Goal: Task Accomplishment & Management: Manage account settings

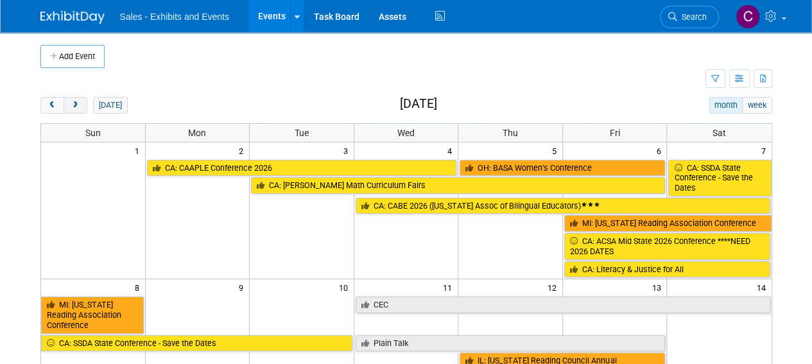
click at [71, 108] on span "next" at bounding box center [76, 105] width 10 height 8
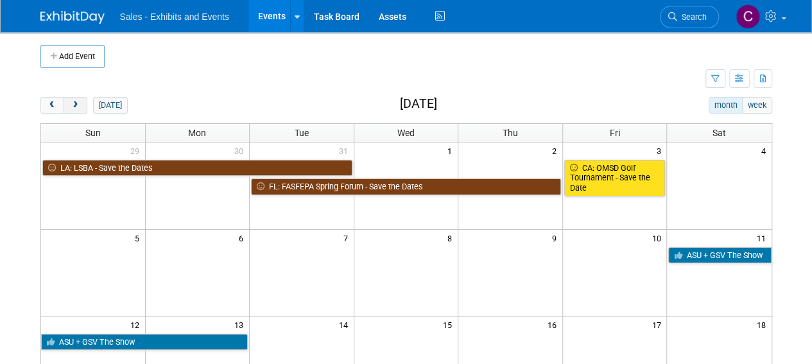
click at [71, 108] on span "next" at bounding box center [76, 105] width 10 height 8
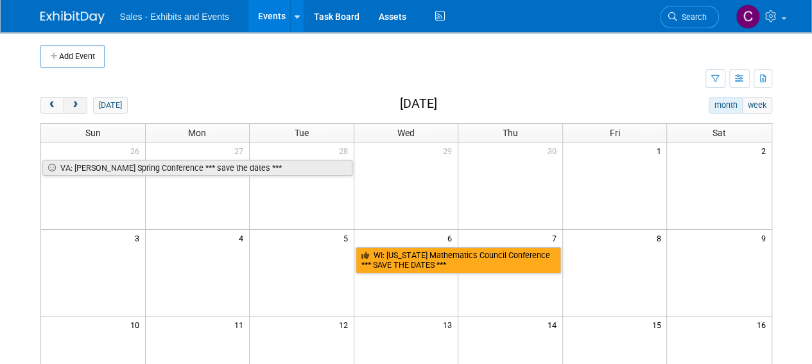
click at [71, 108] on span "next" at bounding box center [76, 105] width 10 height 8
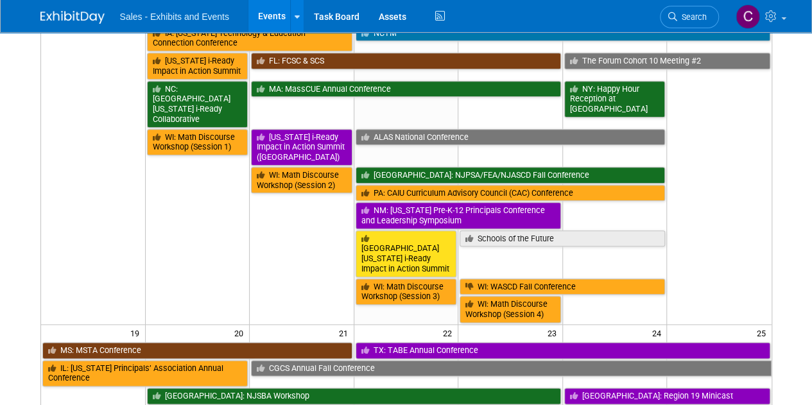
scroll to position [607, 0]
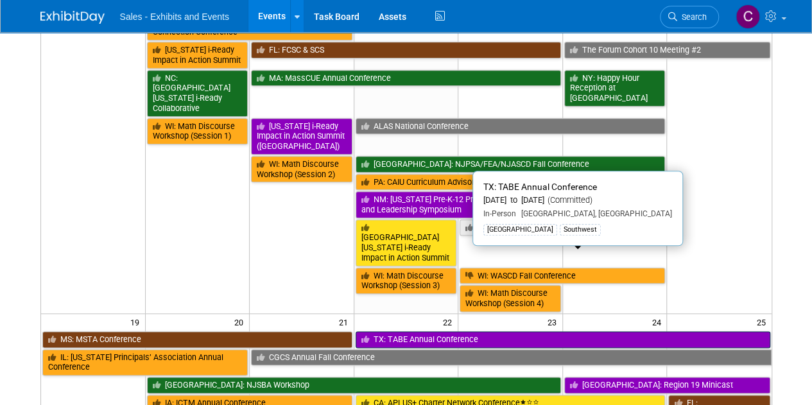
click at [466, 331] on link "TX: TABE Annual Conference" at bounding box center [562, 339] width 414 height 17
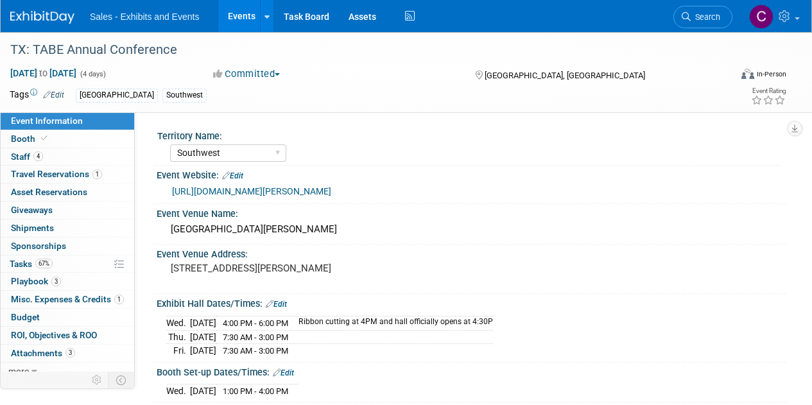
select select "Southwest"
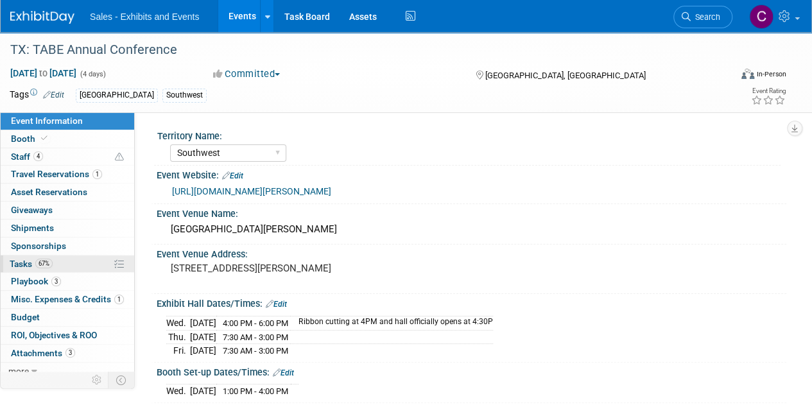
click at [19, 259] on span "Tasks 67%" at bounding box center [31, 264] width 43 height 10
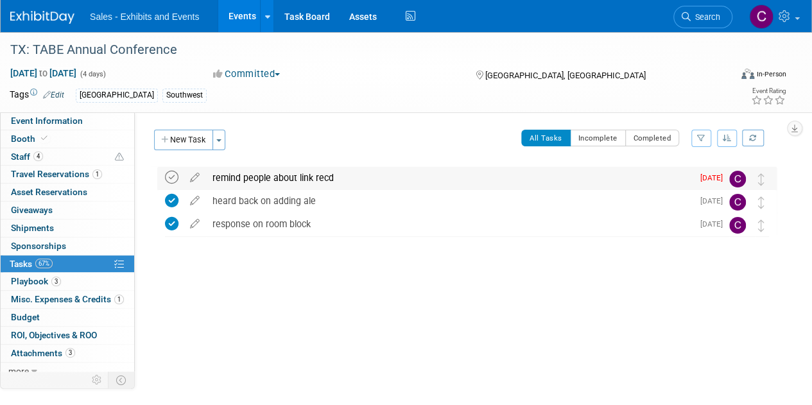
click at [167, 177] on icon at bounding box center [171, 177] width 13 height 13
click at [611, 138] on button "Incomplete" at bounding box center [598, 138] width 56 height 17
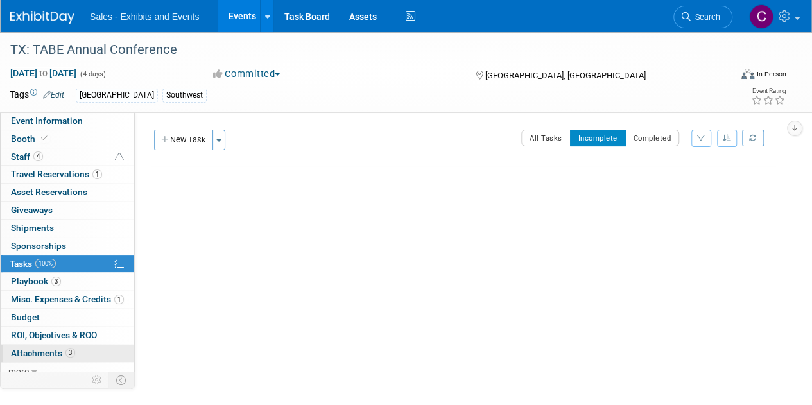
click at [31, 348] on span "Attachments 3" at bounding box center [43, 353] width 64 height 10
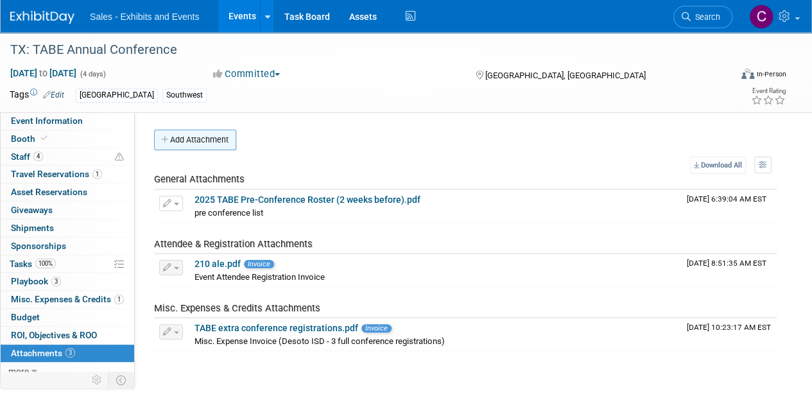
click at [208, 131] on button "Add Attachment" at bounding box center [195, 140] width 82 height 21
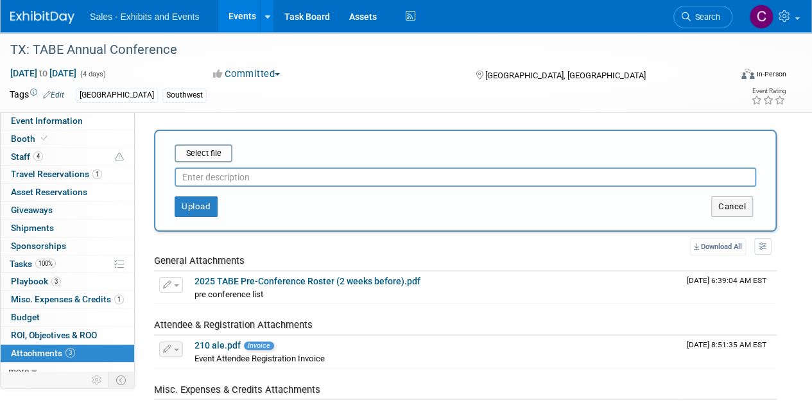
click at [203, 169] on input "text" at bounding box center [465, 176] width 581 height 19
click at [198, 152] on input "file" at bounding box center [154, 153] width 153 height 15
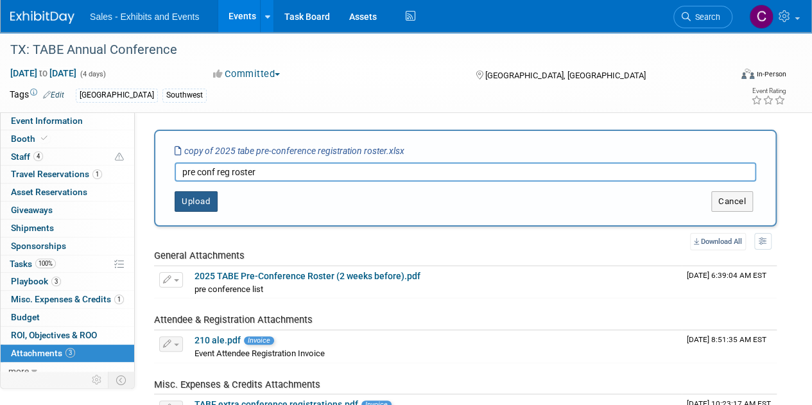
type input "pre conf reg roster"
click at [194, 203] on button "Upload" at bounding box center [196, 201] width 43 height 21
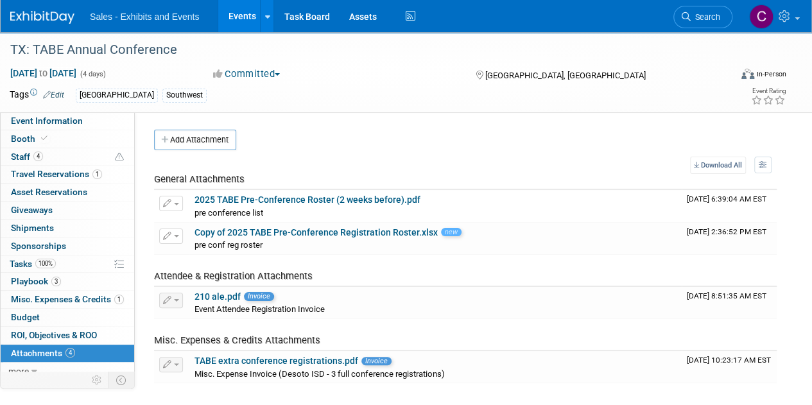
click at [240, 11] on link "Events" at bounding box center [241, 16] width 47 height 32
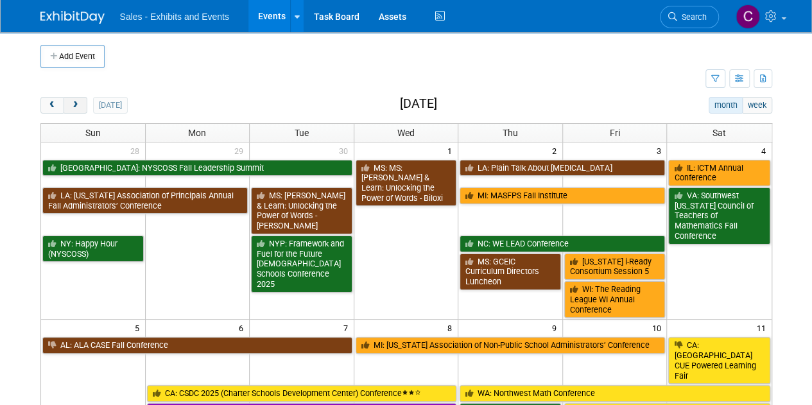
click at [76, 105] on span "next" at bounding box center [76, 105] width 10 height 8
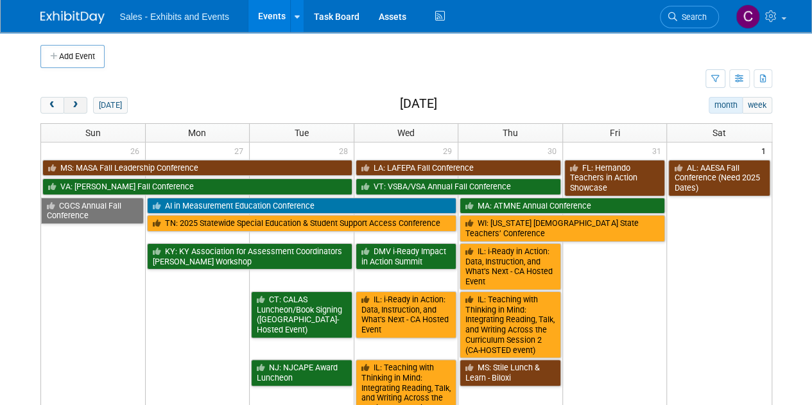
click at [76, 105] on span "next" at bounding box center [76, 105] width 10 height 8
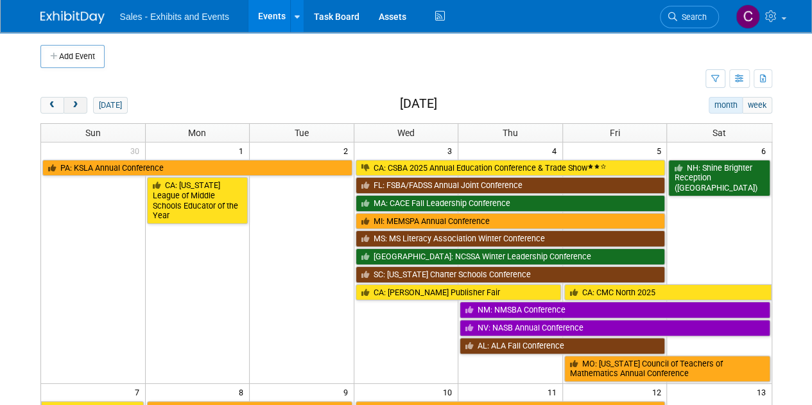
click at [76, 105] on span "next" at bounding box center [76, 105] width 10 height 8
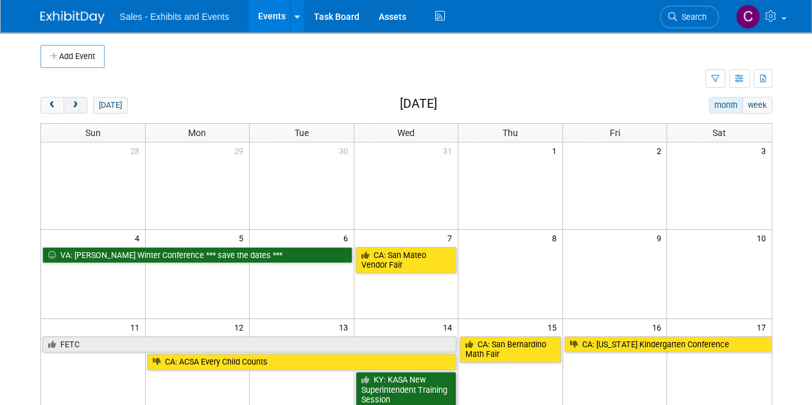
click at [76, 105] on span "next" at bounding box center [76, 105] width 10 height 8
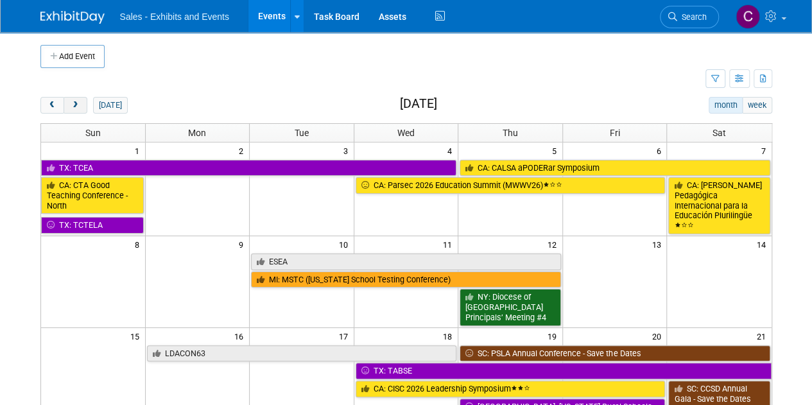
click at [76, 105] on span "next" at bounding box center [76, 105] width 10 height 8
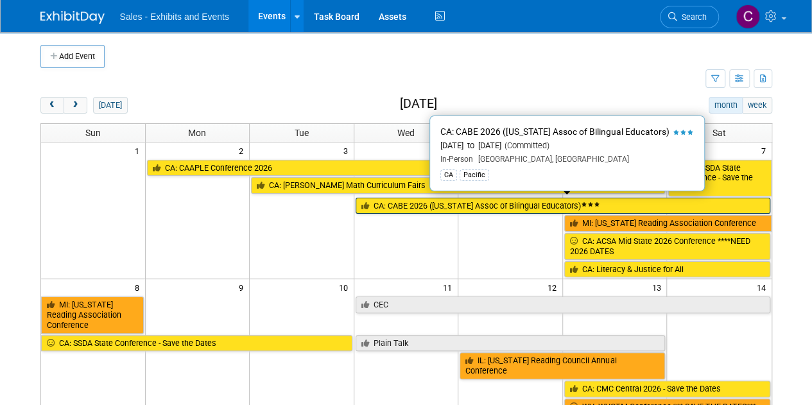
click at [388, 204] on link "CA: CABE 2026 ([US_STATE] Assoc of Bilingual Educators)" at bounding box center [562, 206] width 414 height 17
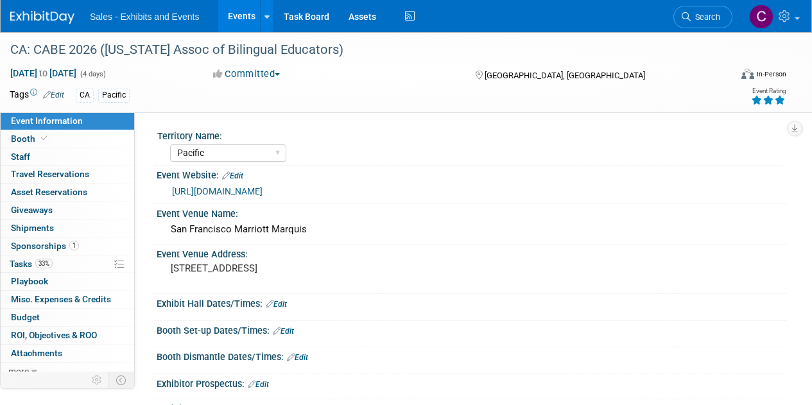
select select "Pacific"
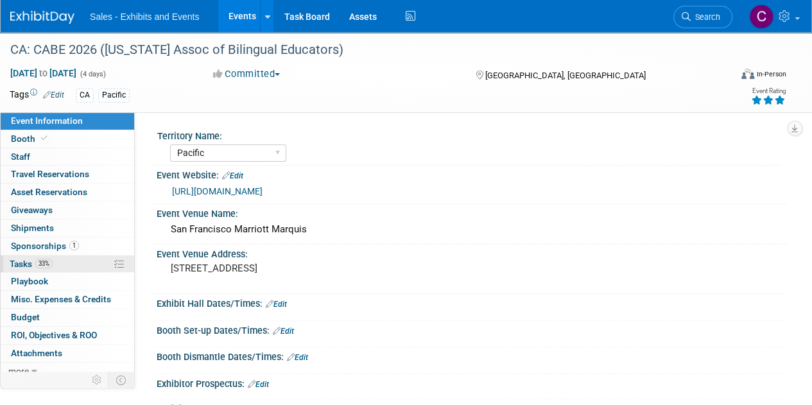
click at [27, 259] on span "Tasks 33%" at bounding box center [31, 264] width 43 height 10
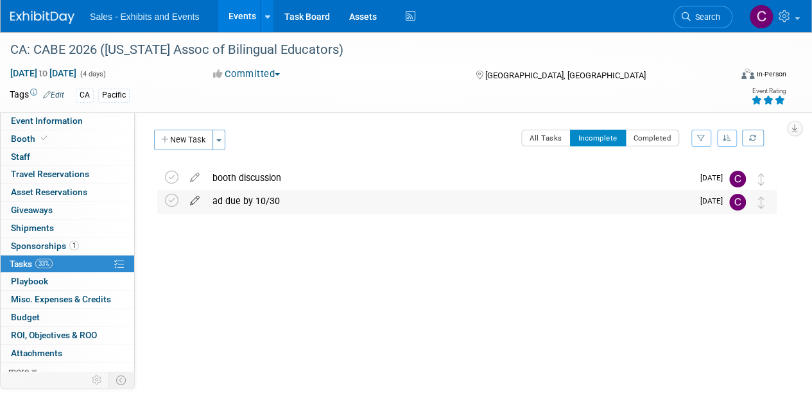
click at [198, 198] on icon at bounding box center [194, 198] width 22 height 16
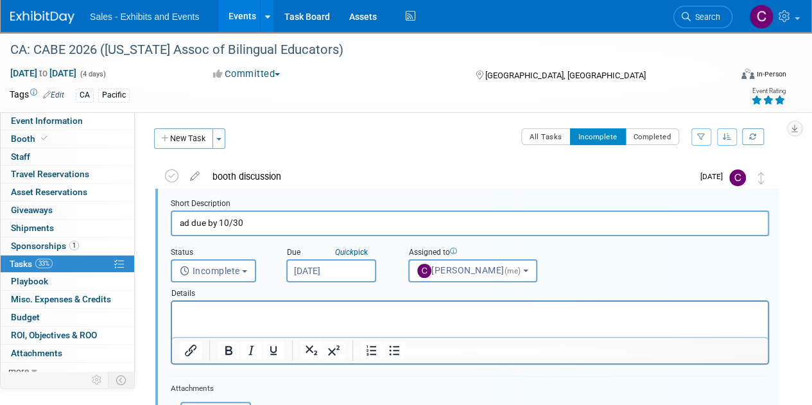
scroll to position [1, 0]
click at [353, 269] on input "Oct 17, 2025" at bounding box center [331, 270] width 90 height 23
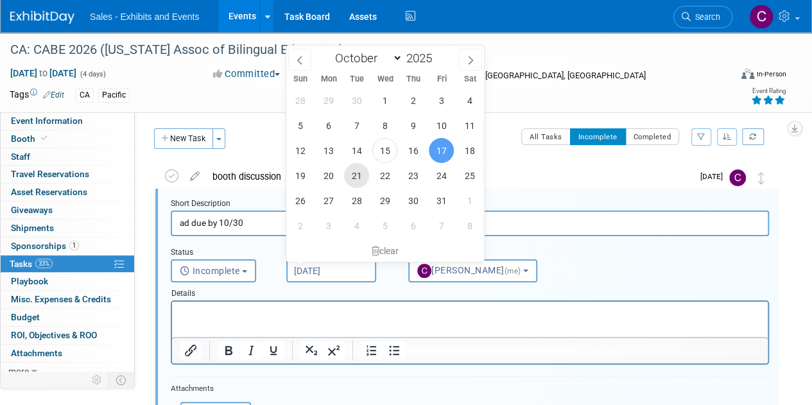
click at [357, 171] on span "21" at bounding box center [356, 175] width 25 height 25
type input "[DATE]"
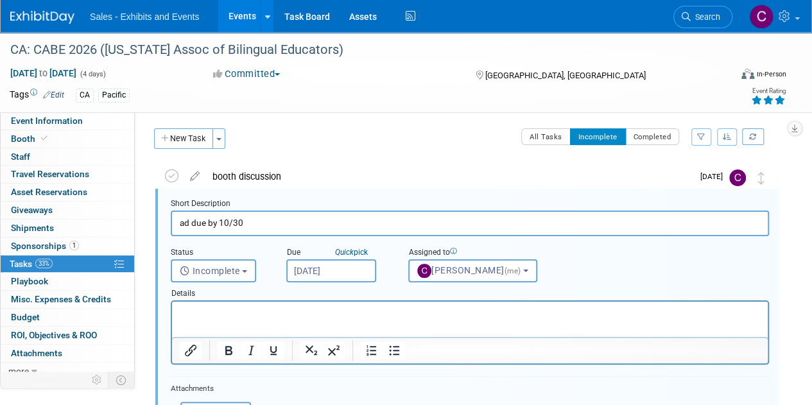
scroll to position [178, 0]
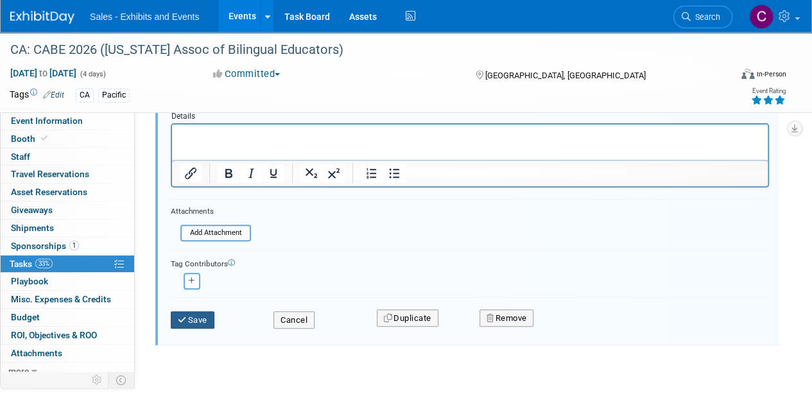
click at [189, 324] on button "Save" at bounding box center [193, 320] width 44 height 18
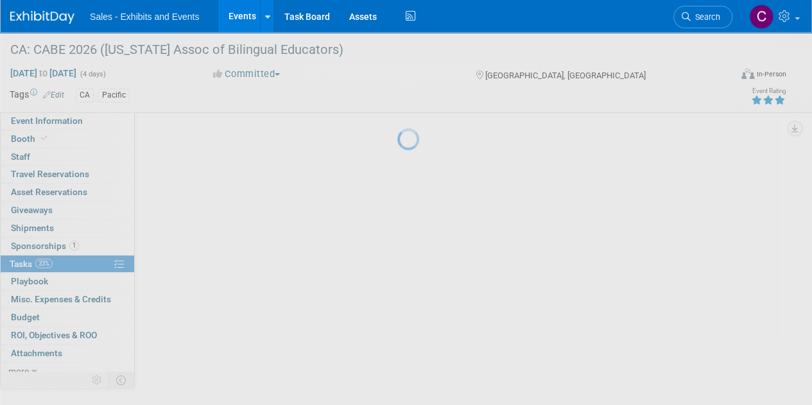
scroll to position [0, 0]
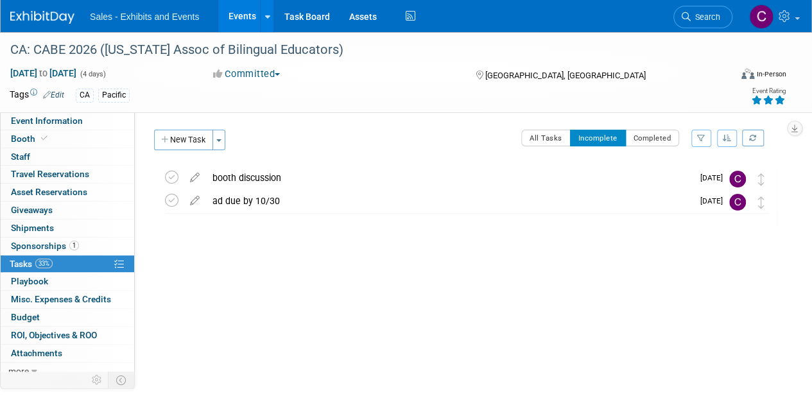
click at [235, 13] on link "Events" at bounding box center [241, 16] width 47 height 32
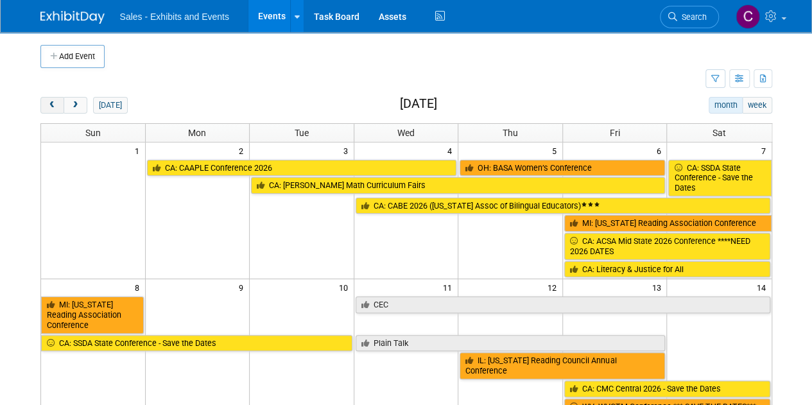
click at [47, 105] on span "prev" at bounding box center [52, 105] width 10 height 8
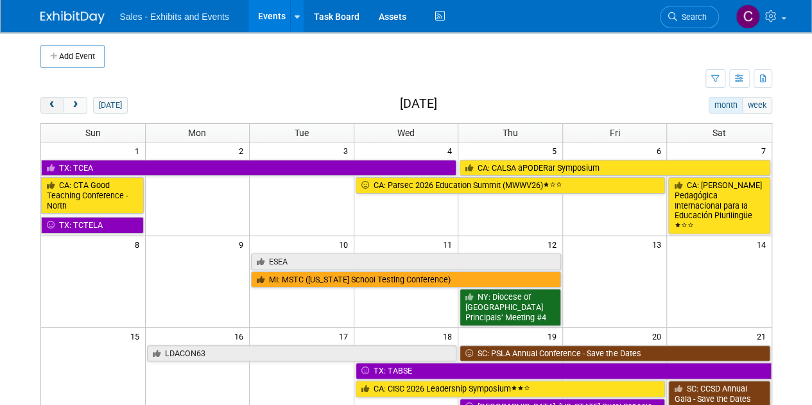
click at [47, 105] on span "prev" at bounding box center [52, 105] width 10 height 8
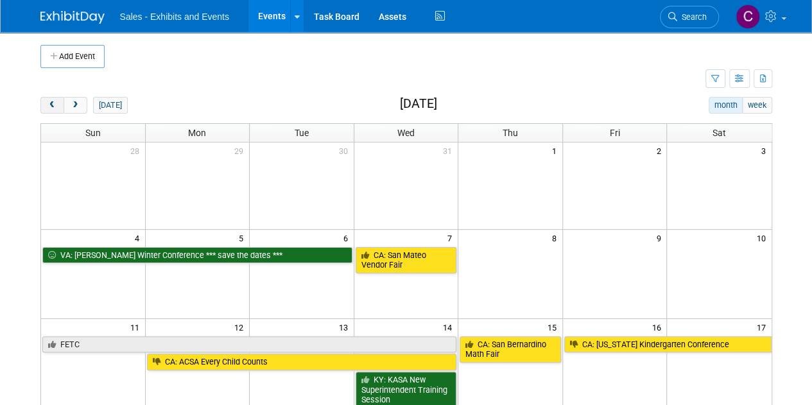
click at [47, 105] on span "prev" at bounding box center [52, 105] width 10 height 8
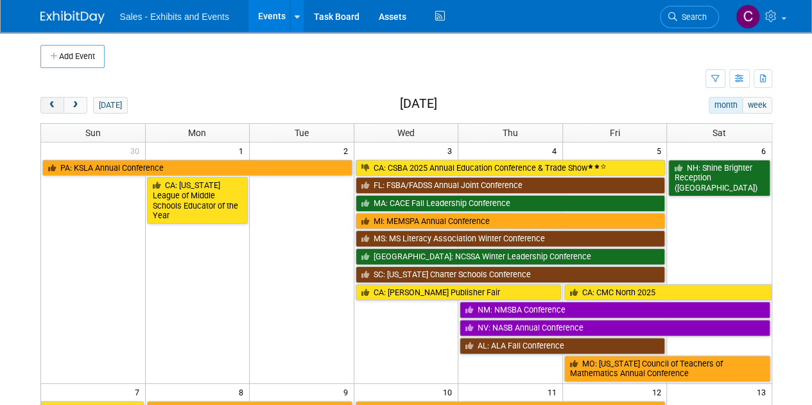
click at [47, 105] on span "prev" at bounding box center [52, 105] width 10 height 8
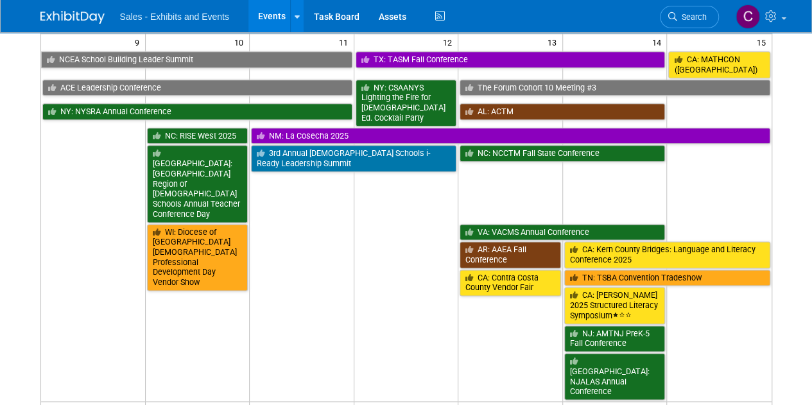
scroll to position [748, 0]
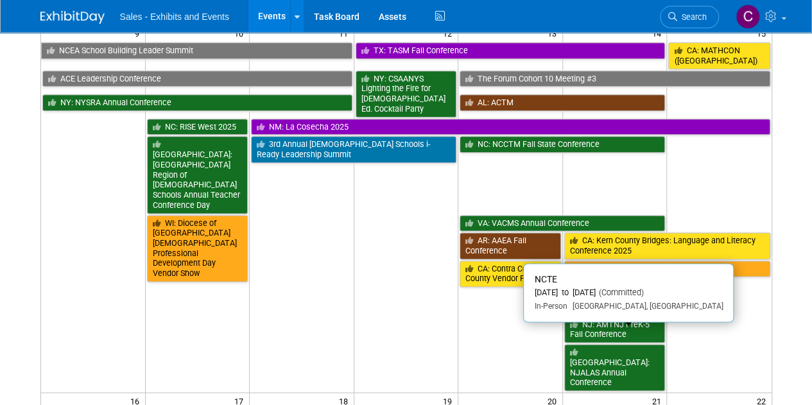
drag, startPoint x: 481, startPoint y: 332, endPoint x: 474, endPoint y: 332, distance: 7.1
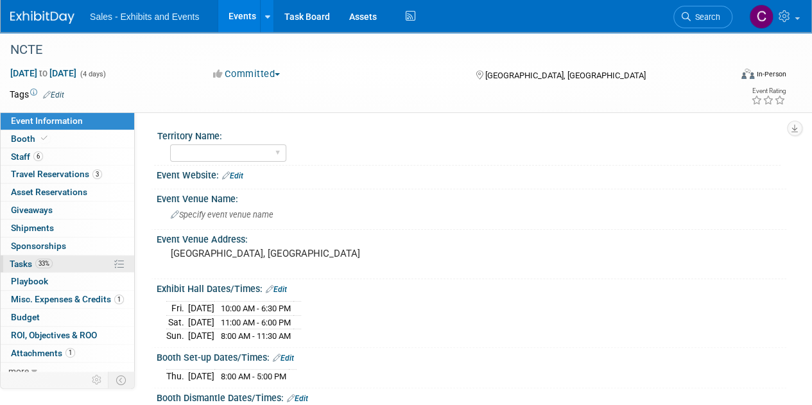
click at [24, 259] on span "Tasks 33%" at bounding box center [31, 264] width 43 height 10
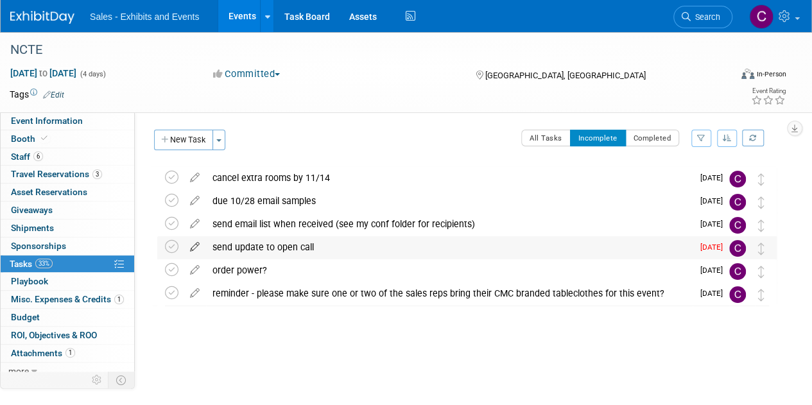
click at [194, 248] on icon at bounding box center [194, 244] width 22 height 16
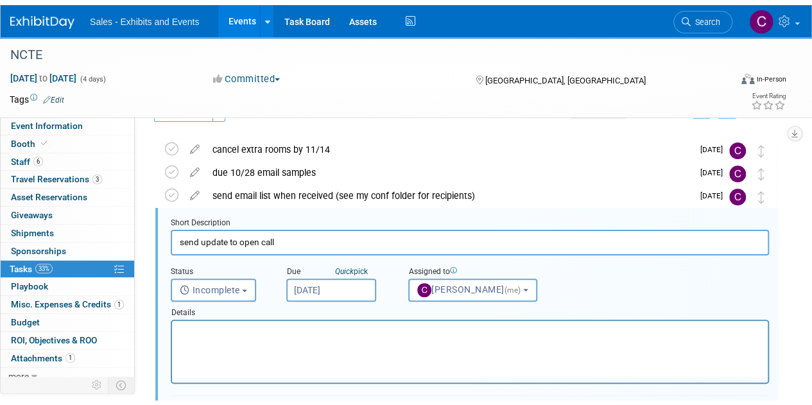
scroll to position [47, 0]
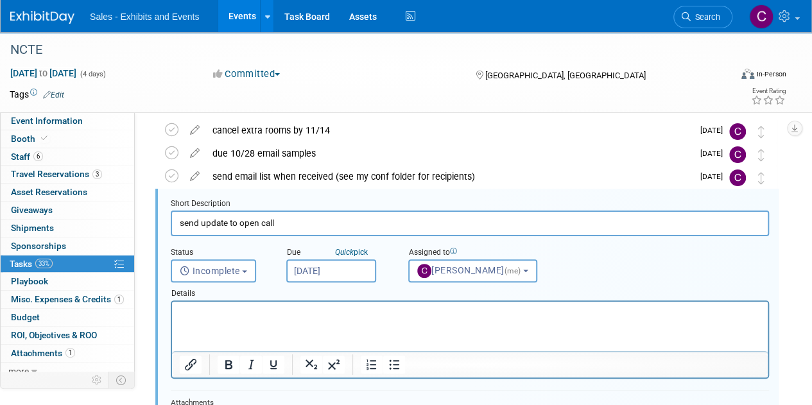
click at [334, 268] on input "Oct 14, 2025" at bounding box center [331, 270] width 90 height 23
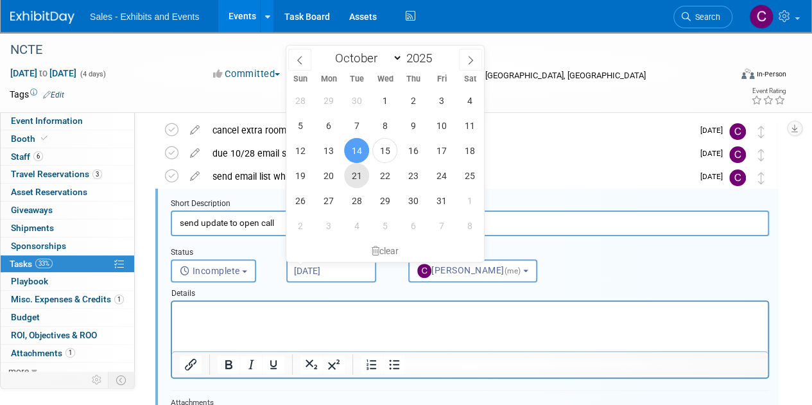
click at [356, 176] on span "21" at bounding box center [356, 175] width 25 height 25
type input "Oct 21, 2025"
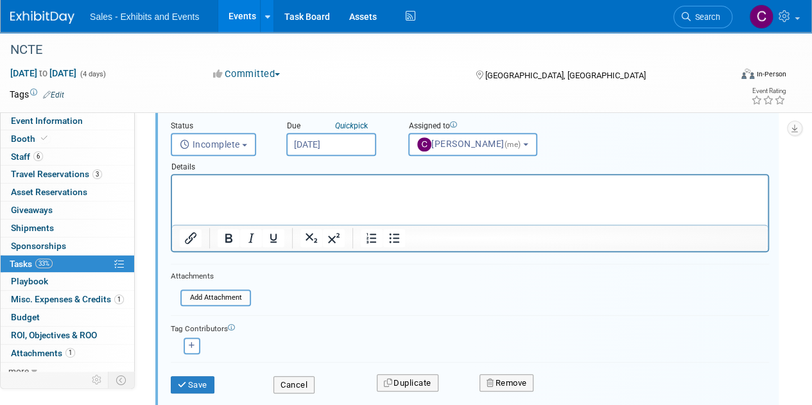
scroll to position [207, 0]
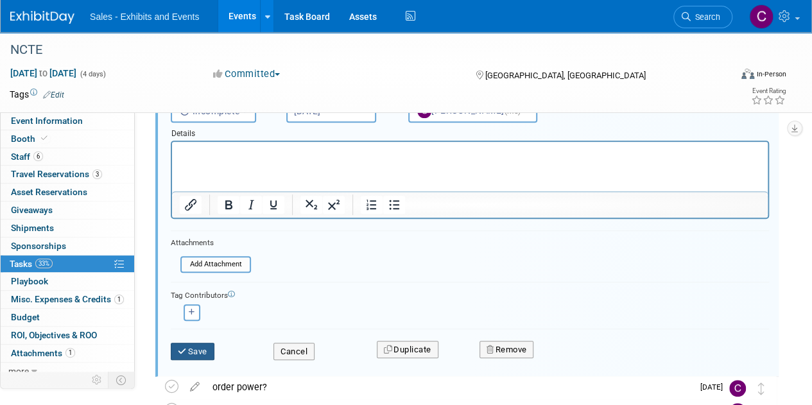
click at [203, 343] on button "Save" at bounding box center [193, 352] width 44 height 18
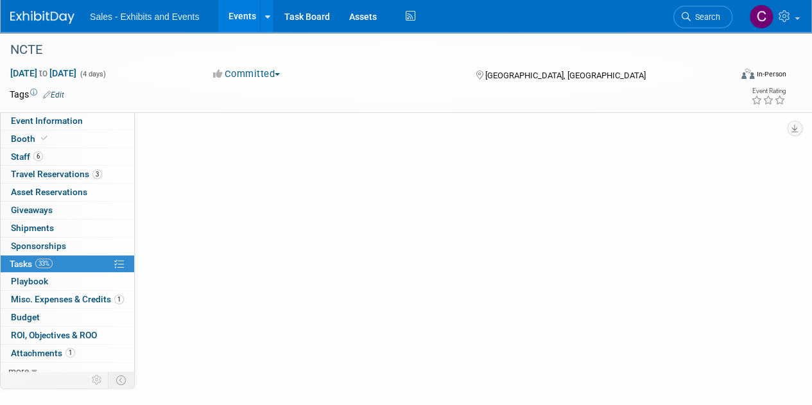
scroll to position [0, 0]
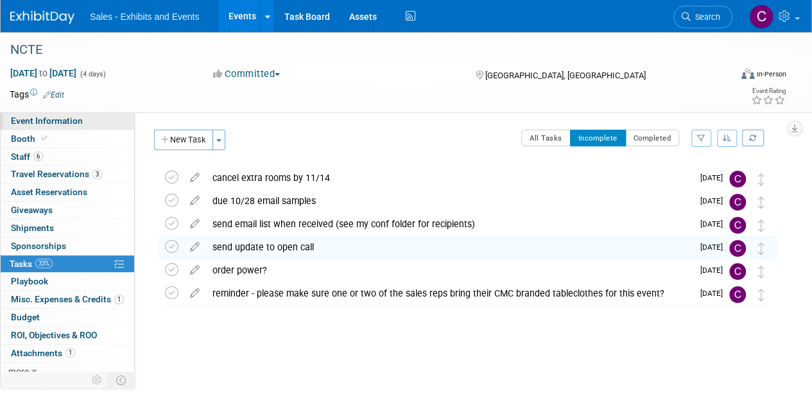
click at [72, 129] on link "Event Information" at bounding box center [67, 120] width 133 height 17
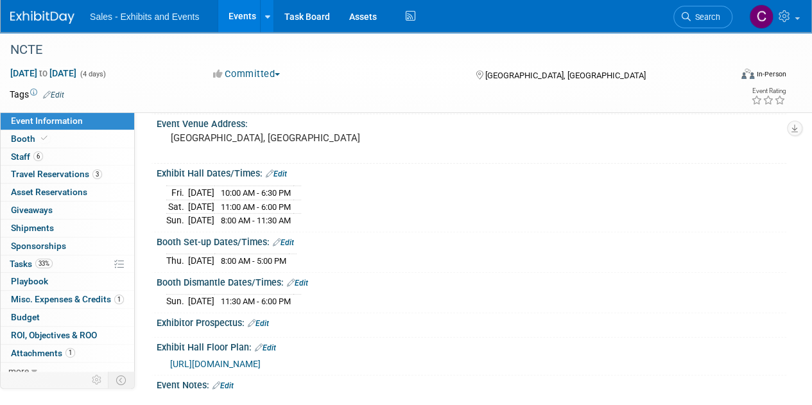
scroll to position [123, 0]
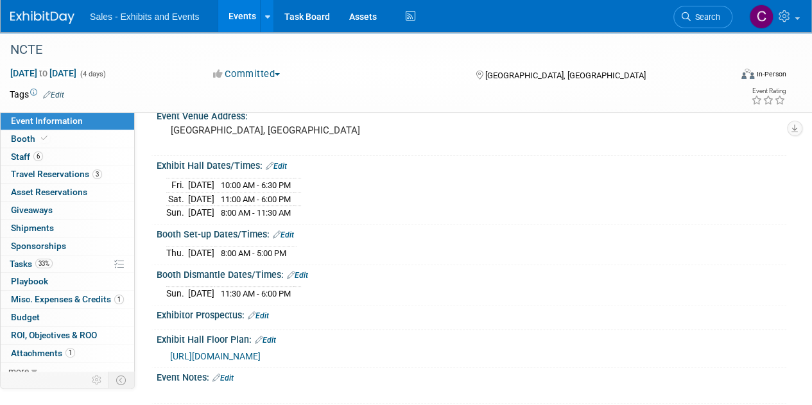
drag, startPoint x: 157, startPoint y: 164, endPoint x: 327, endPoint y: 290, distance: 212.4
click at [327, 290] on div "Territory Name: Atlantic Southeast Central Southwest Pacific Mountain National …" at bounding box center [465, 203] width 622 height 400
copy div "Exhibit Hall Dates/Times: Edit Fri. Nov 21, 2025 10:00 AM - 6:30 PM Sat. Nov 22…"
click at [248, 14] on link "Events" at bounding box center [241, 16] width 47 height 32
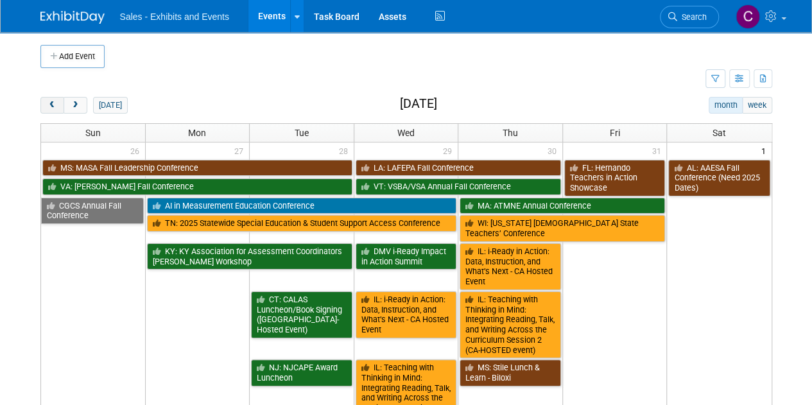
click at [47, 105] on span "prev" at bounding box center [52, 105] width 10 height 8
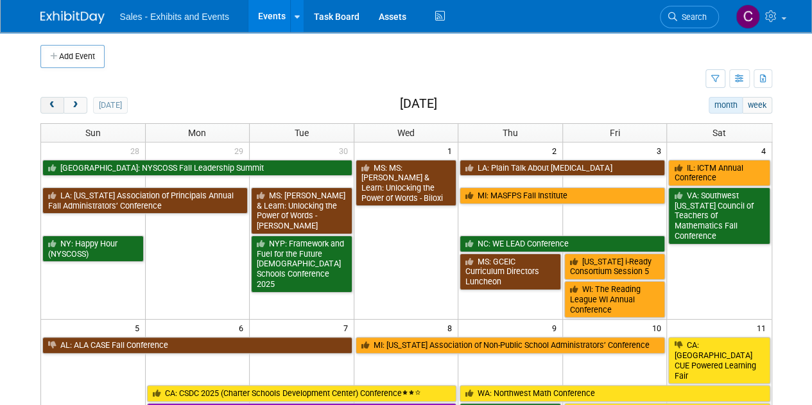
click at [55, 105] on span "prev" at bounding box center [52, 105] width 10 height 8
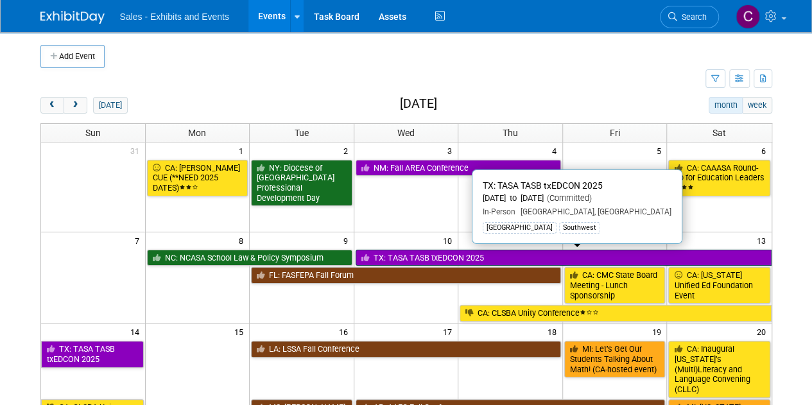
click at [432, 252] on link "TX: TASA TASB txEDCON 2025" at bounding box center [563, 258] width 416 height 17
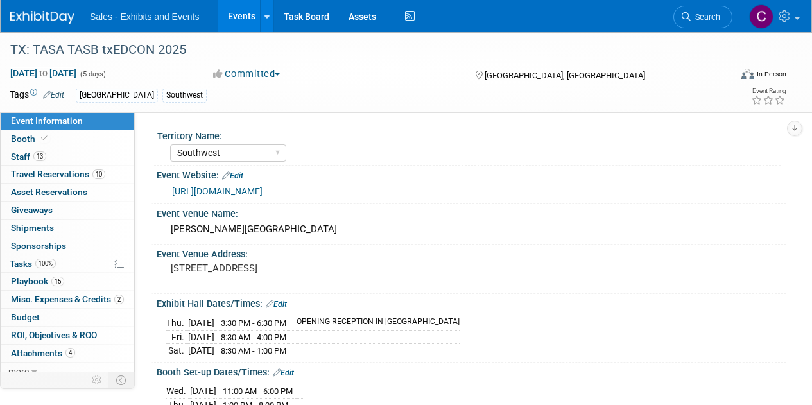
select select "Southwest"
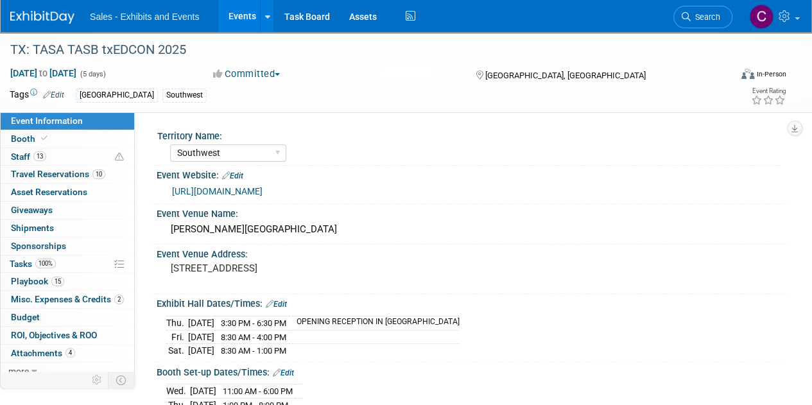
click at [245, 11] on link "Events" at bounding box center [241, 16] width 47 height 32
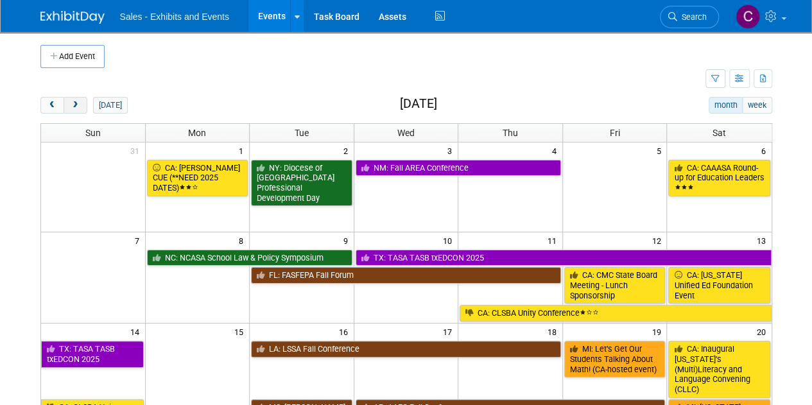
click at [76, 112] on button "next" at bounding box center [76, 105] width 24 height 17
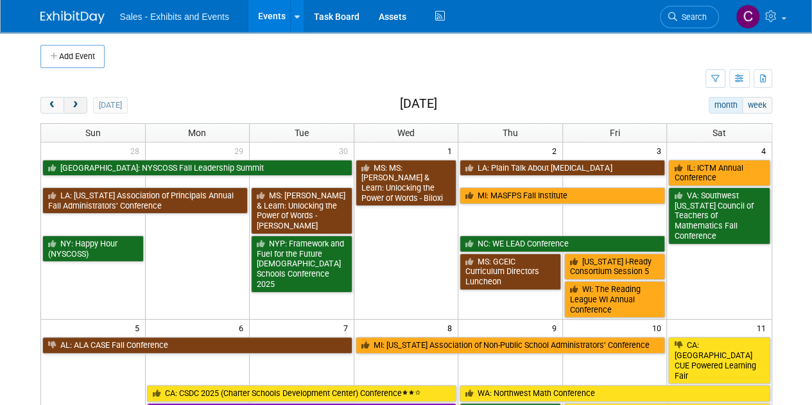
click at [76, 112] on button "next" at bounding box center [76, 105] width 24 height 17
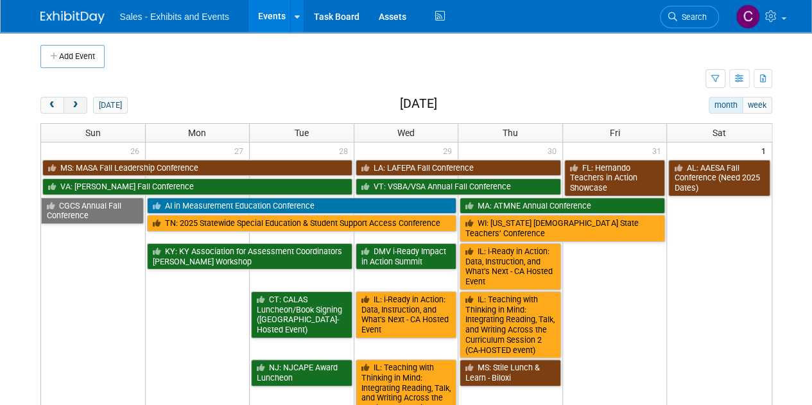
click at [76, 112] on button "next" at bounding box center [76, 105] width 24 height 17
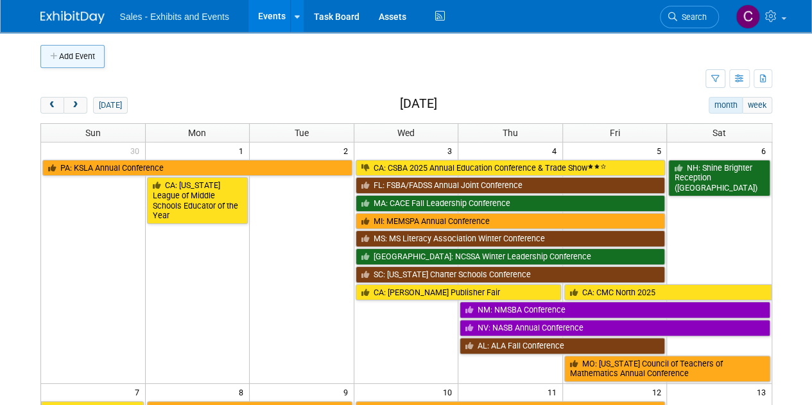
click at [67, 60] on button "Add Event" at bounding box center [72, 56] width 64 height 23
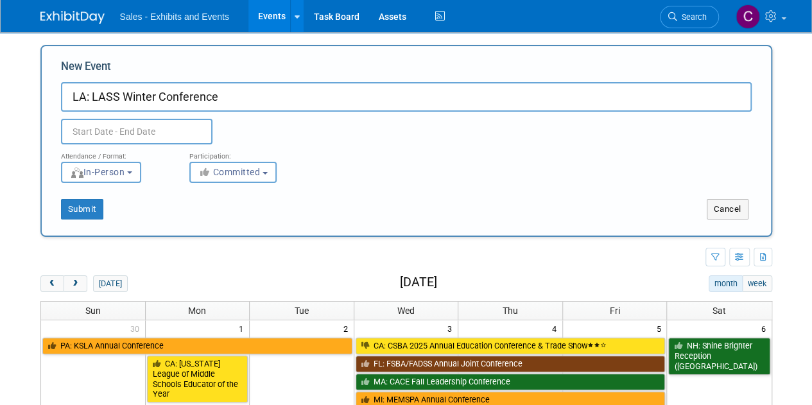
click at [130, 99] on input "LA: LASS Winter Conference" at bounding box center [406, 97] width 690 height 30
type input "LA: LASS Fall Conference"
click at [103, 128] on input "text" at bounding box center [136, 132] width 151 height 26
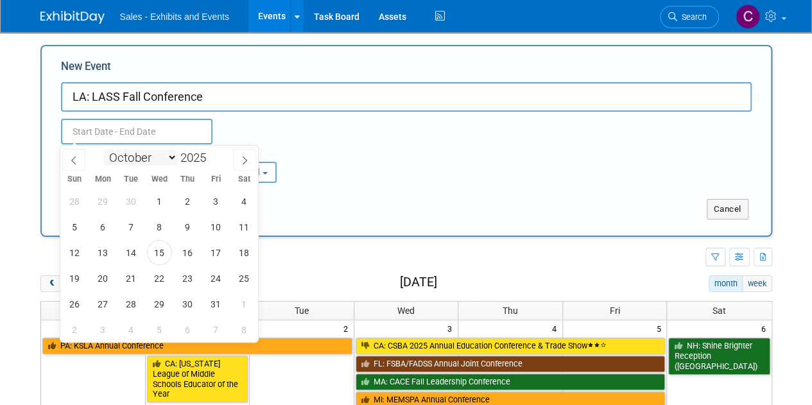
click at [135, 155] on select "January February March April May June July August September October November De…" at bounding box center [140, 157] width 74 height 16
select select "11"
click at [103, 149] on select "January February March April May June July August September October November De…" at bounding box center [140, 157] width 74 height 16
click at [76, 224] on span "7" at bounding box center [74, 226] width 25 height 25
click at [137, 230] on span "9" at bounding box center [131, 226] width 25 height 25
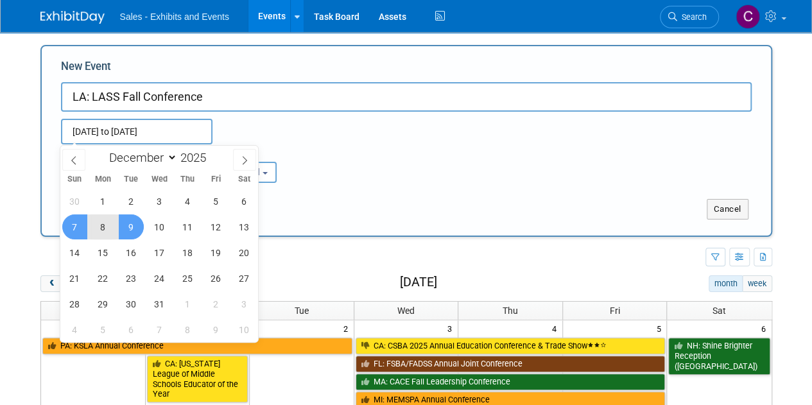
type input "Dec 7, 2025 to Dec 9, 2025"
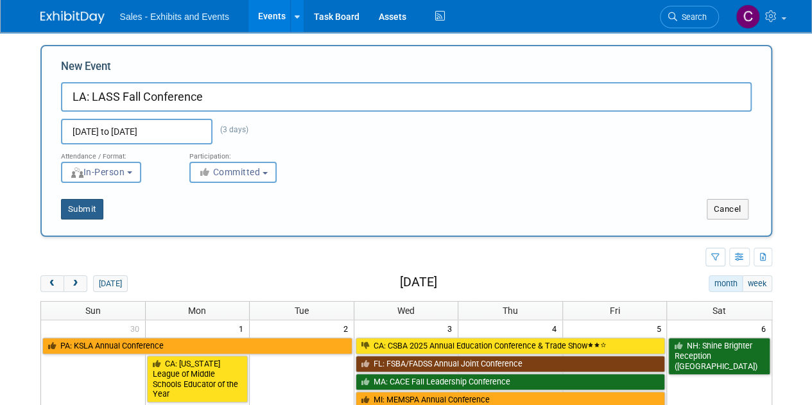
click at [96, 215] on button "Submit" at bounding box center [82, 209] width 42 height 21
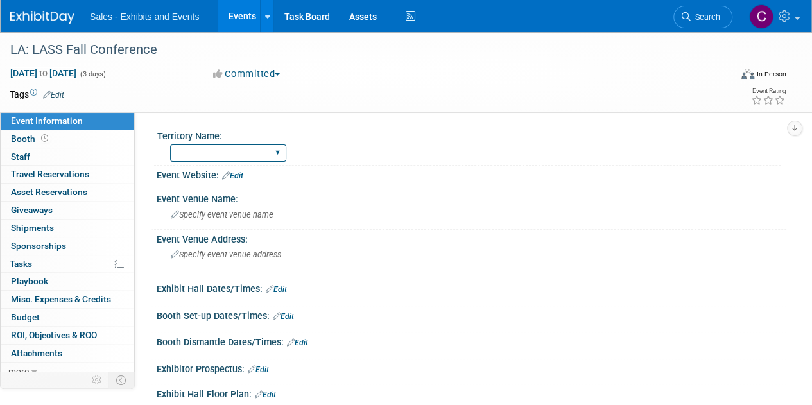
click at [203, 157] on select "Atlantic Southeast Central Southwest Pacific Mountain National Strategic Partne…" at bounding box center [228, 152] width 116 height 17
click at [170, 144] on select "Atlantic Southeast Central Southwest Pacific Mountain National Strategic Partne…" at bounding box center [228, 152] width 116 height 17
click at [254, 143] on div "Atlantic Southeast Central Southwest Pacific Mountain National Strategic Partne…" at bounding box center [228, 153] width 116 height 24
click at [241, 155] on select "Atlantic Southeast Central Southwest Pacific Mountain National Strategic Partne…" at bounding box center [228, 152] width 116 height 17
select select "Southeast"
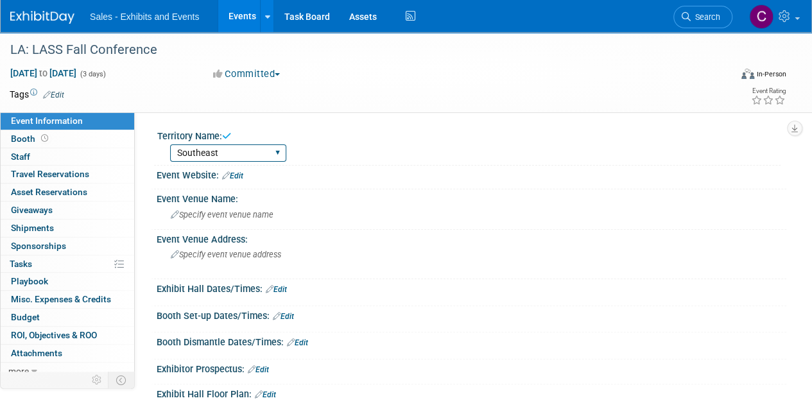
click at [170, 144] on select "Atlantic Southeast Central Southwest Pacific Mountain National Strategic Partne…" at bounding box center [228, 152] width 116 height 17
click at [58, 97] on link "Edit" at bounding box center [53, 94] width 21 height 9
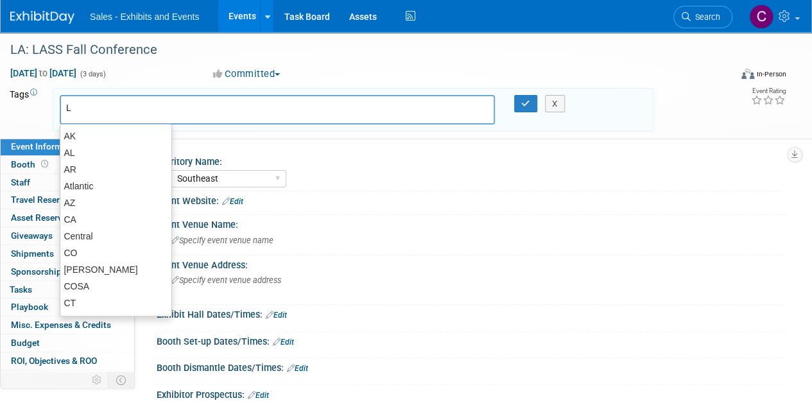
type input "LA"
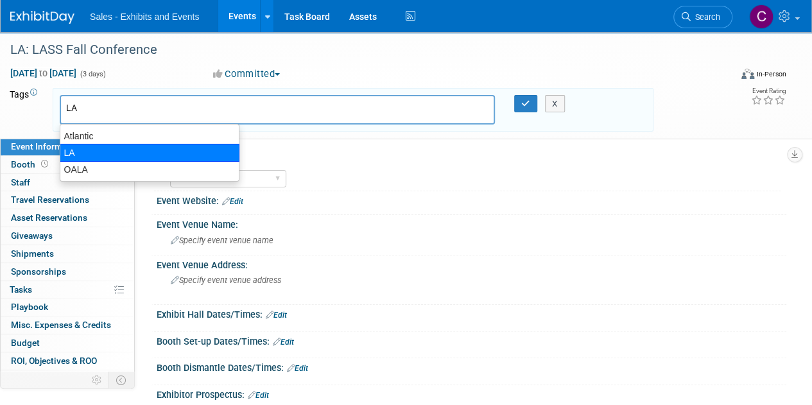
click at [80, 146] on div "LA" at bounding box center [150, 153] width 180 height 18
type input "LA"
type input "s"
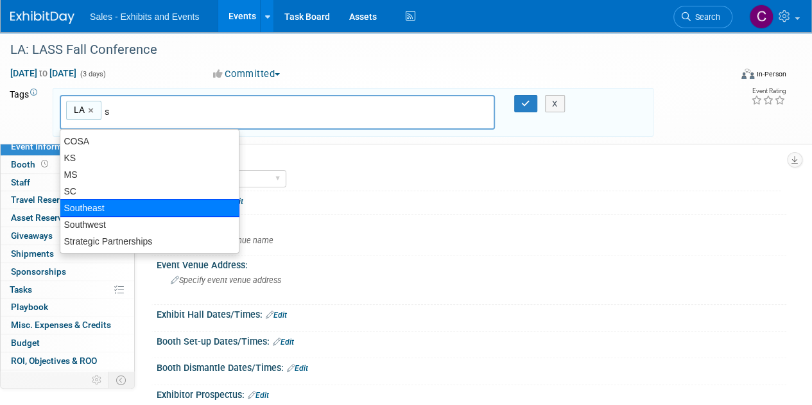
click at [96, 214] on div "Southeast" at bounding box center [150, 208] width 180 height 18
type input "LA, Southeast"
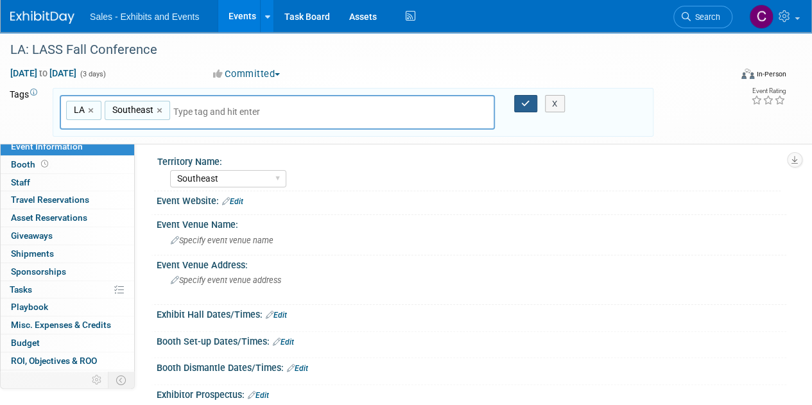
click at [522, 100] on icon "button" at bounding box center [525, 103] width 9 height 8
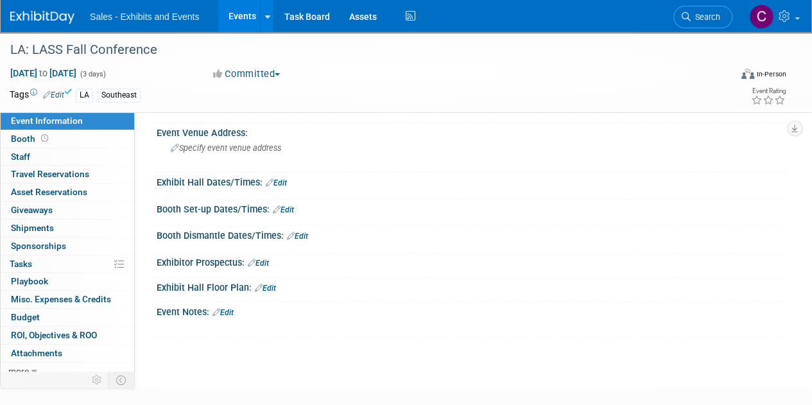
scroll to position [149, 0]
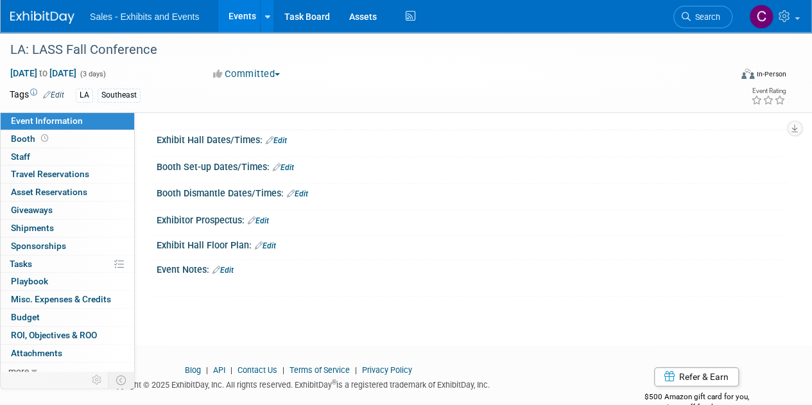
click at [231, 270] on link "Edit" at bounding box center [222, 270] width 21 height 9
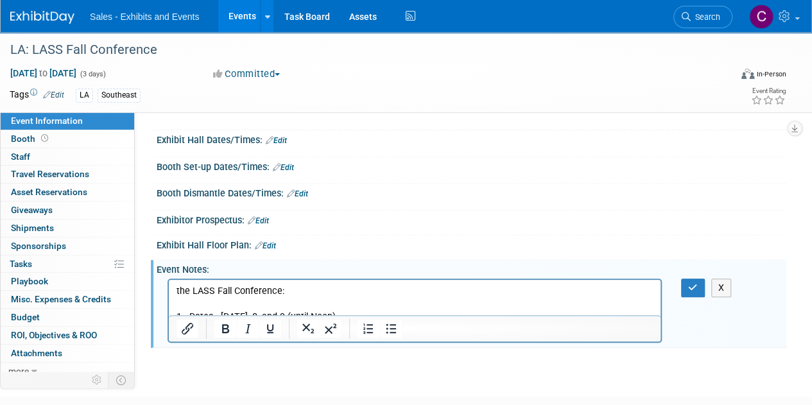
scroll to position [181, 0]
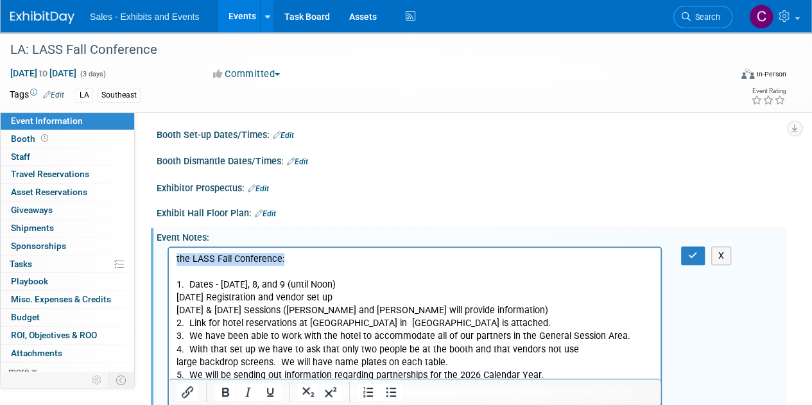
drag, startPoint x: 296, startPoint y: 260, endPoint x: 0, endPoint y: 232, distance: 297.1
click at [169, 247] on html "the LASS Fall Conference: 1. Dates - Dec. 7, 8, and 9 (until Noon) Dec. 7 th Re…" at bounding box center [414, 314] width 491 height 134
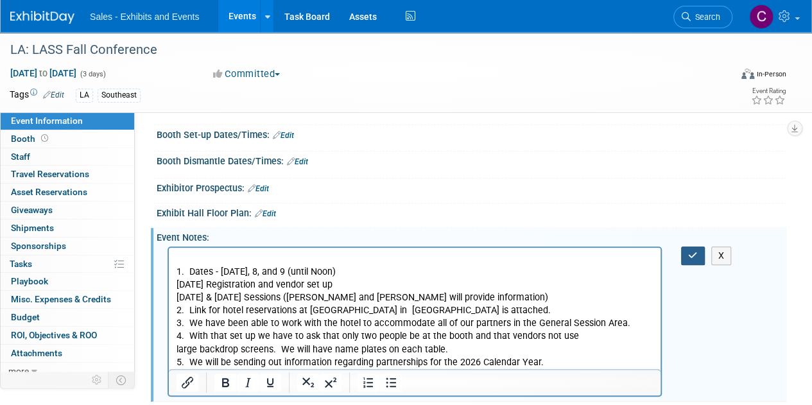
click at [688, 251] on icon "button" at bounding box center [693, 255] width 10 height 9
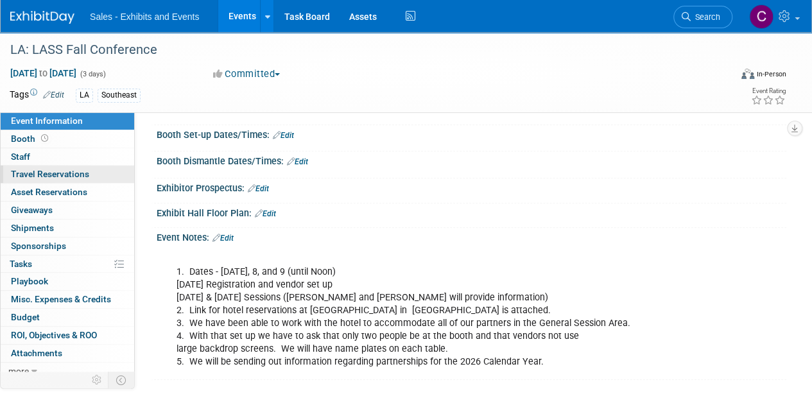
click at [35, 171] on span "Travel Reservations 0" at bounding box center [50, 174] width 78 height 10
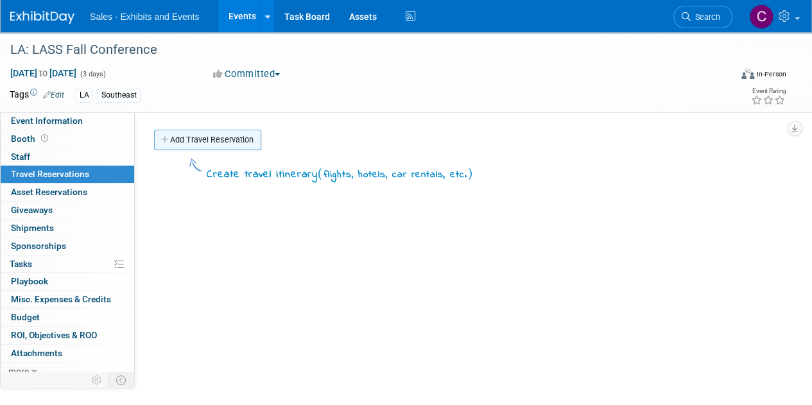
click at [196, 133] on link "Add Travel Reservation" at bounding box center [207, 140] width 107 height 21
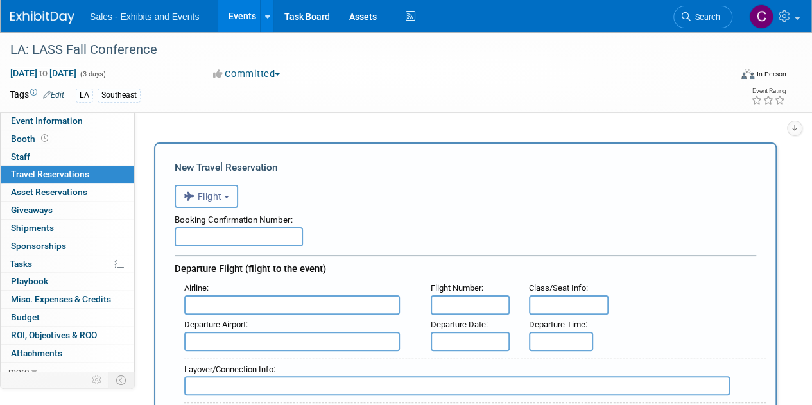
click at [211, 198] on span "Flight" at bounding box center [202, 196] width 38 height 10
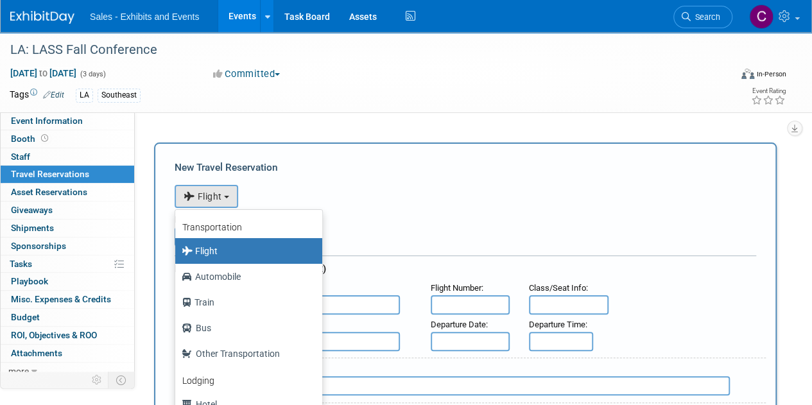
drag, startPoint x: 333, startPoint y: 253, endPoint x: 330, endPoint y: 310, distance: 57.2
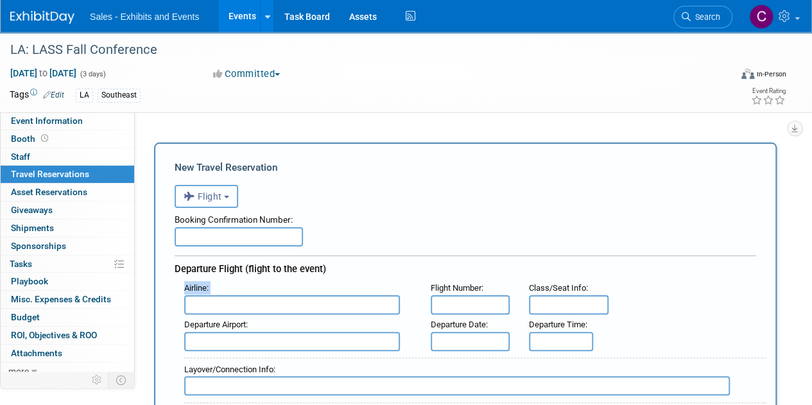
click at [229, 198] on b "button" at bounding box center [226, 197] width 5 height 3
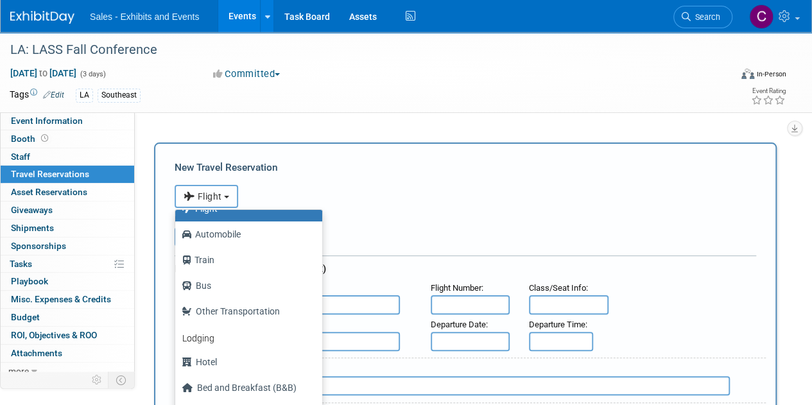
scroll to position [54, 0]
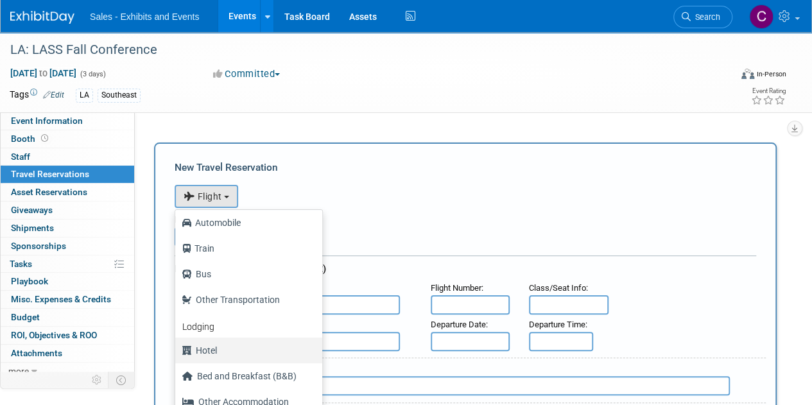
click at [210, 343] on label "Hotel" at bounding box center [246, 350] width 128 height 21
click at [177, 345] on input "Hotel" at bounding box center [173, 349] width 8 height 8
select select "6"
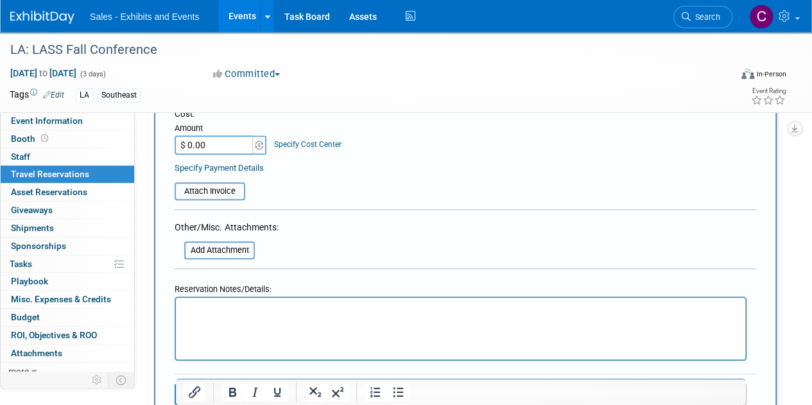
scroll to position [547, 0]
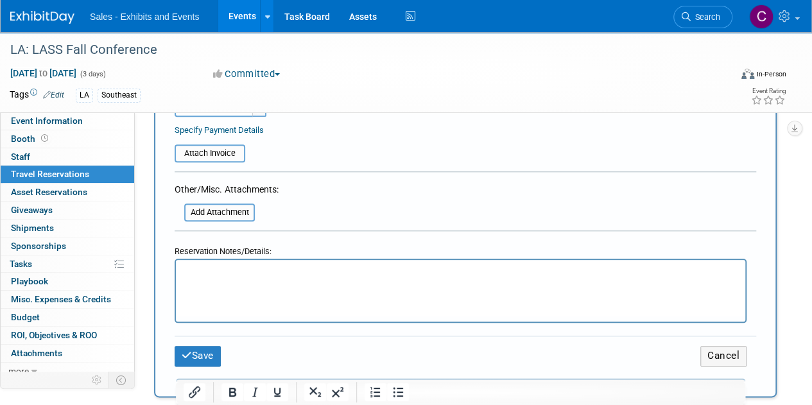
click at [229, 273] on p "Rich Text Area. Press ALT-0 for help." at bounding box center [460, 271] width 554 height 13
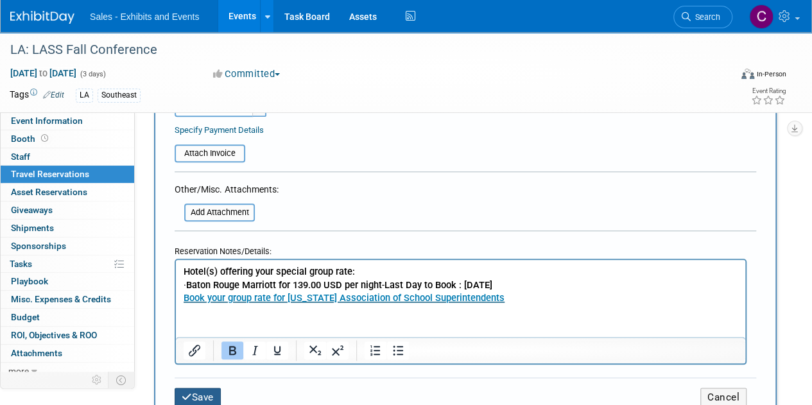
click at [191, 390] on button "Save" at bounding box center [198, 398] width 46 height 20
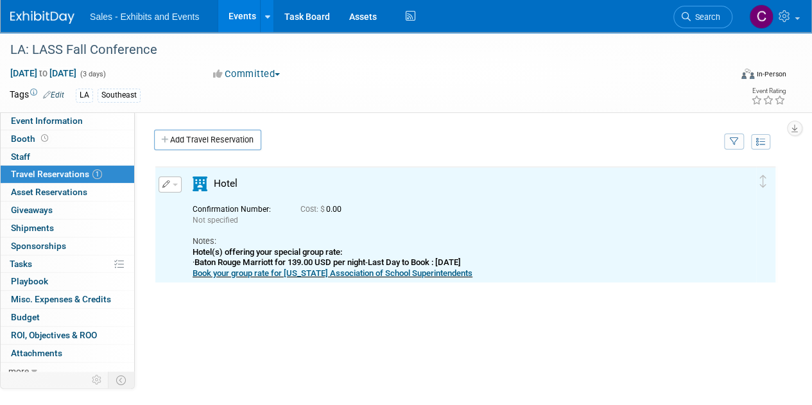
scroll to position [0, 0]
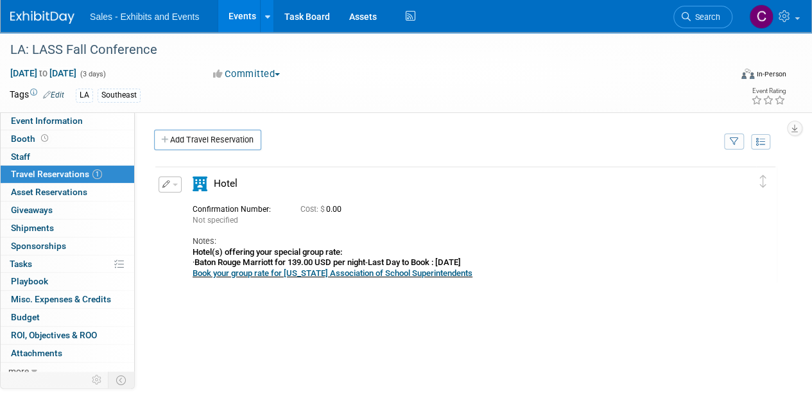
click at [210, 262] on b "Baton Rouge Marriott for 139.00 USD per night" at bounding box center [279, 262] width 171 height 10
drag, startPoint x: 210, startPoint y: 262, endPoint x: 259, endPoint y: 262, distance: 49.4
click at [259, 262] on b "Baton Rouge Marriott for 139.00 USD per night" at bounding box center [279, 262] width 171 height 10
copy b "Baton Rouge Marriott"
click at [71, 117] on span "Event Information" at bounding box center [47, 120] width 72 height 10
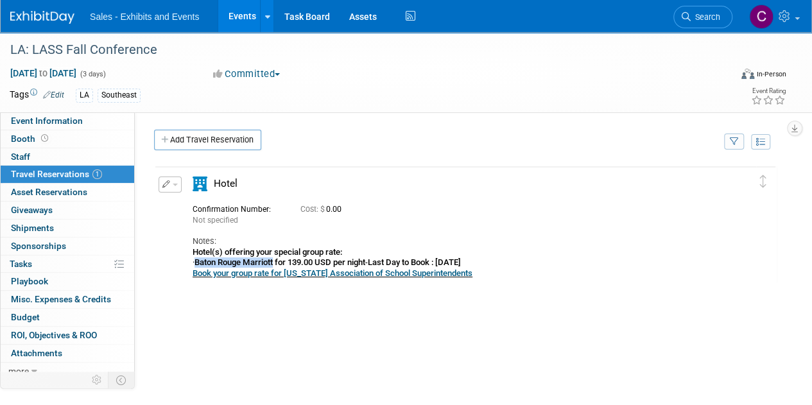
select select "Southeast"
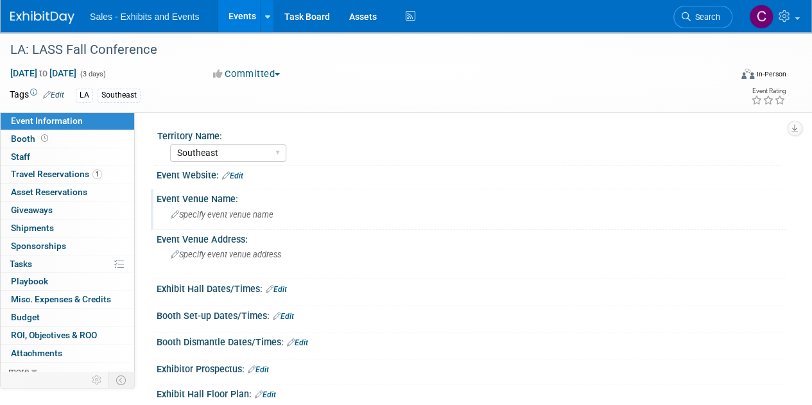
click at [232, 207] on div "Specify event venue name" at bounding box center [471, 215] width 610 height 20
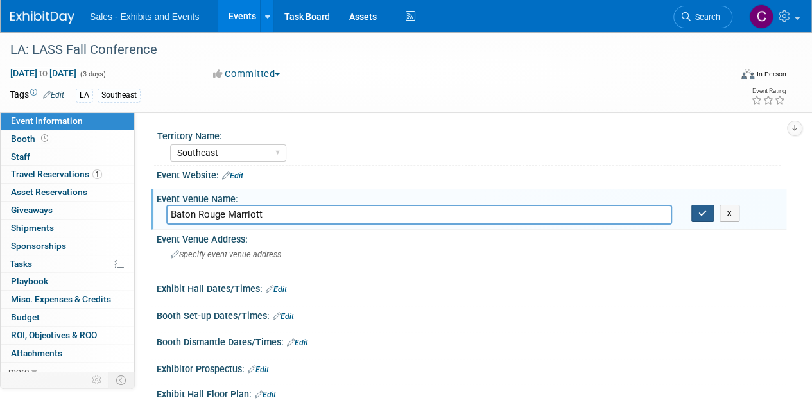
type input "Baton Rouge Marriott"
click at [701, 216] on button "button" at bounding box center [702, 214] width 23 height 18
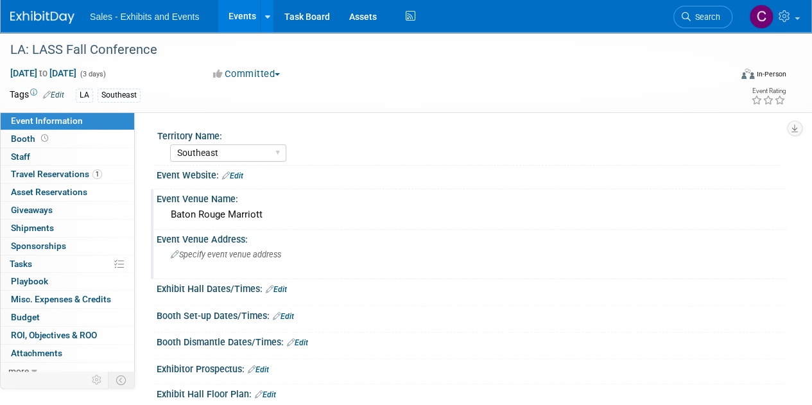
click at [218, 254] on span "Specify event venue address" at bounding box center [226, 255] width 110 height 10
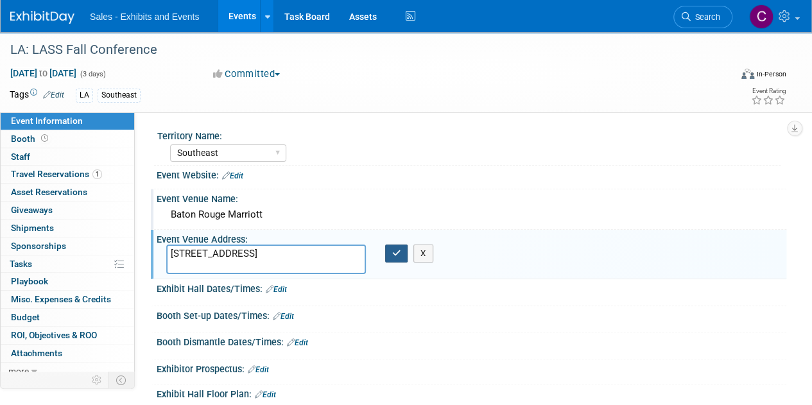
type textarea "5500 Hilton Ave, Baton Rouge, LA 70808"
click at [391, 251] on button "button" at bounding box center [396, 253] width 23 height 18
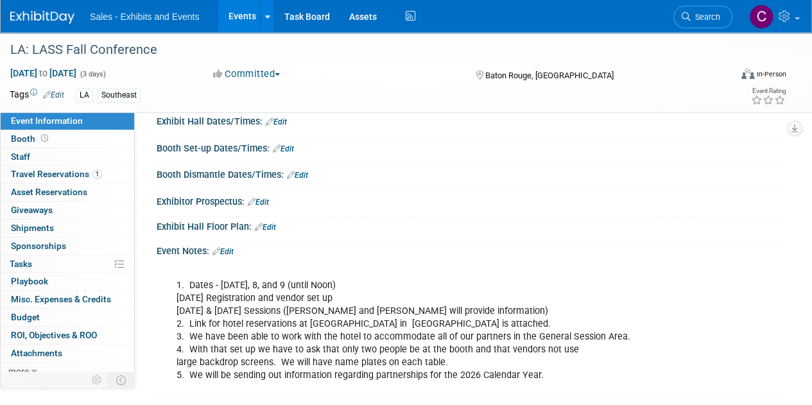
scroll to position [183, 0]
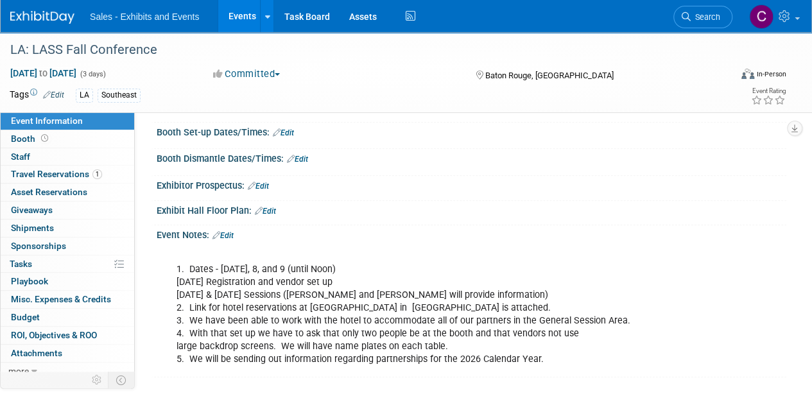
click at [211, 330] on div "1. Dates - Dec. 7, 8, and 9 (until Noon) Dec. 7 th Registration and vendor set …" at bounding box center [414, 308] width 494 height 129
click at [227, 231] on link "Edit" at bounding box center [222, 235] width 21 height 9
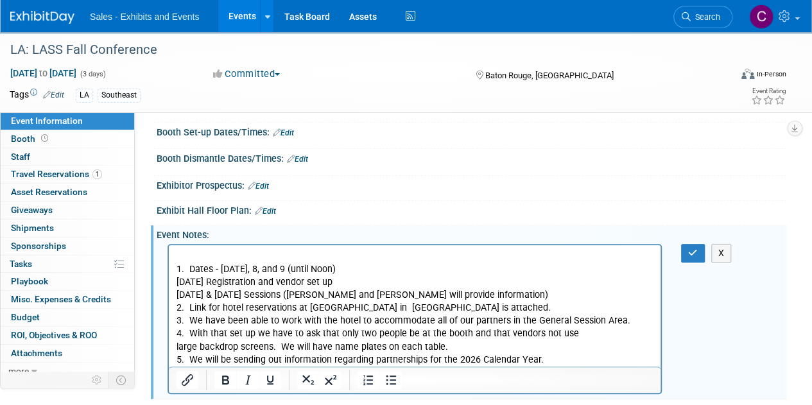
scroll to position [0, 0]
click at [198, 330] on p "1. Dates - Dec. 7, 8, and 9 (until Noon) Dec. 7 th Registration and vendor set …" at bounding box center [414, 308] width 477 height 116
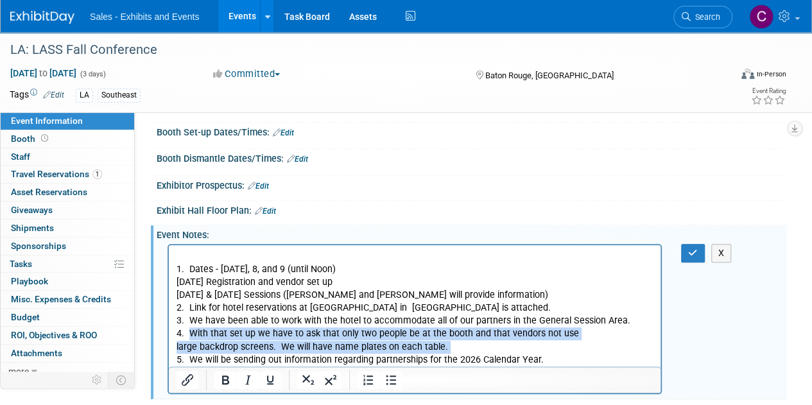
drag, startPoint x: 198, startPoint y: 330, endPoint x: 461, endPoint y: 346, distance: 263.5
click at [461, 346] on p "1. Dates - Dec. 7, 8, and 9 (until Noon) Dec. 7 th Registration and vendor set …" at bounding box center [414, 308] width 477 height 116
click at [223, 378] on icon "Bold" at bounding box center [225, 379] width 15 height 15
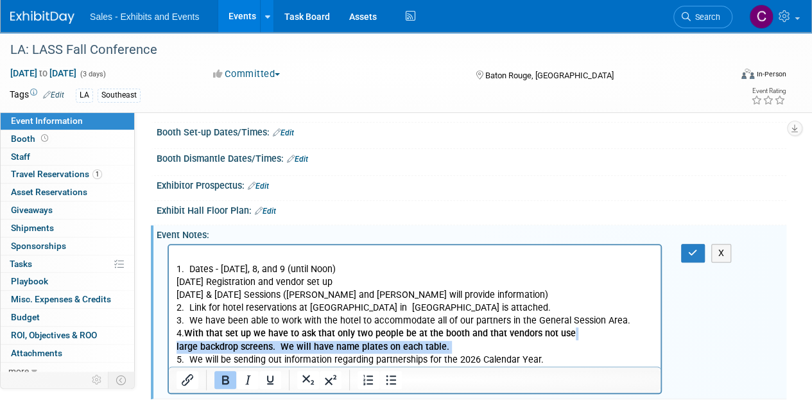
click at [578, 337] on p "1. Dates - Dec. 7, 8, and 9 (until Noon) Dec. 7 th Registration and vendor set …" at bounding box center [414, 308] width 477 height 116
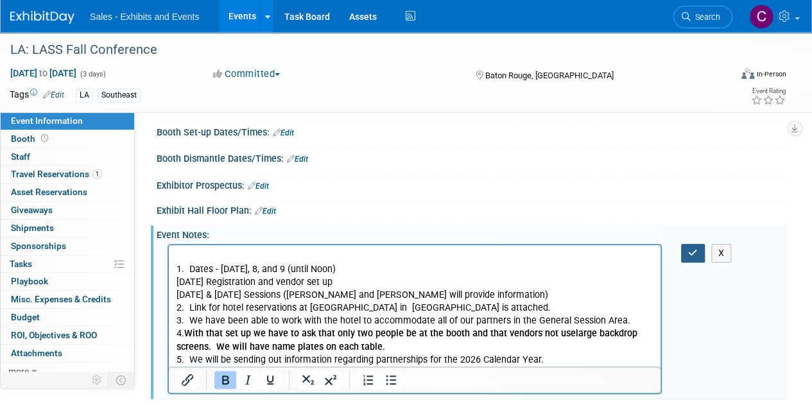
click at [692, 248] on icon "button" at bounding box center [693, 252] width 10 height 9
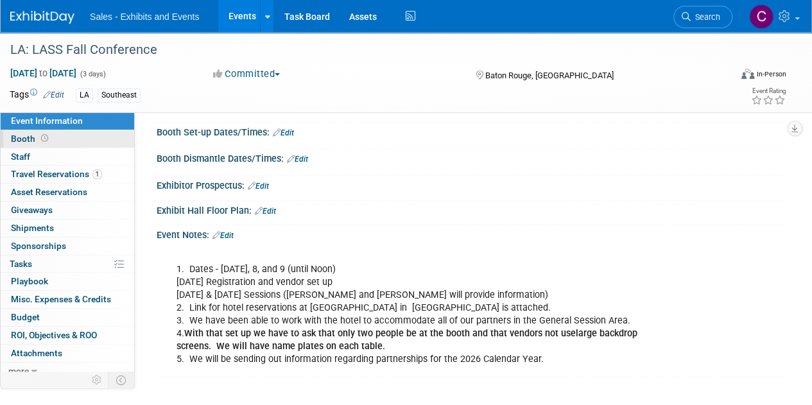
click at [20, 137] on span "Booth" at bounding box center [31, 138] width 40 height 10
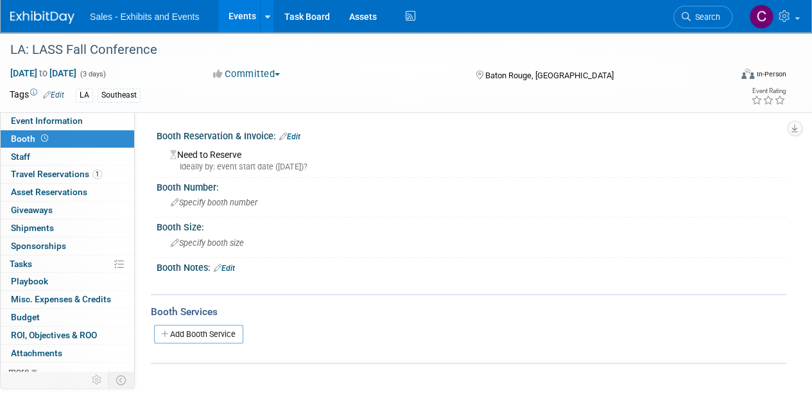
click at [296, 133] on link "Edit" at bounding box center [289, 136] width 21 height 9
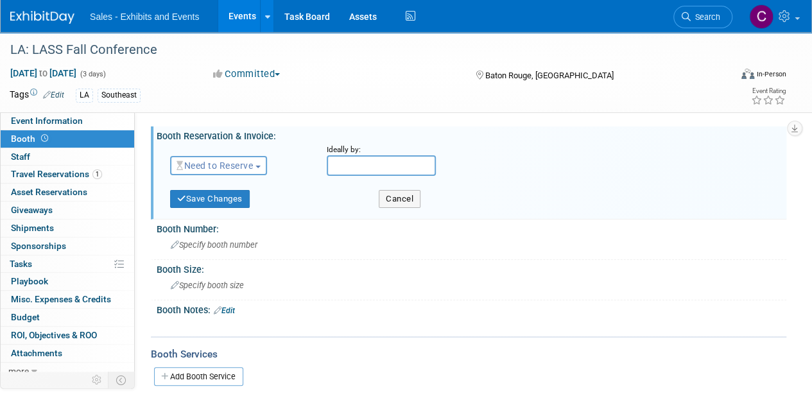
click at [225, 162] on span "Need to Reserve" at bounding box center [214, 165] width 76 height 10
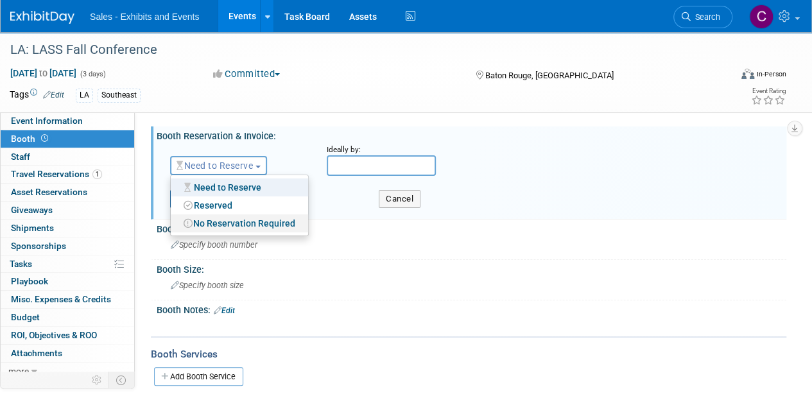
click at [218, 218] on link "No Reservation Required" at bounding box center [239, 223] width 137 height 18
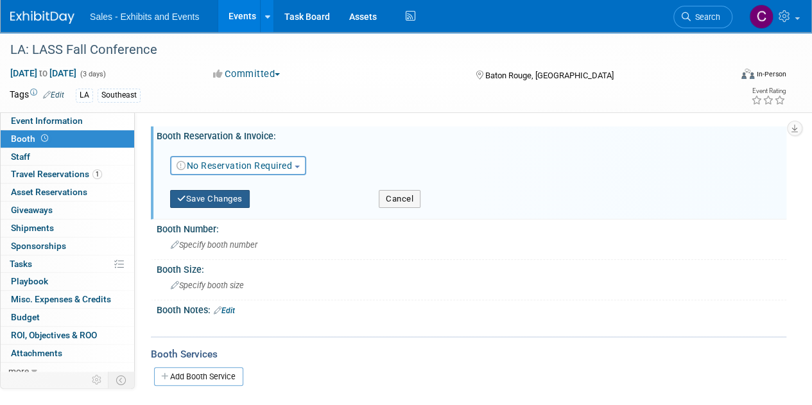
click at [214, 196] on button "Save Changes" at bounding box center [210, 199] width 80 height 18
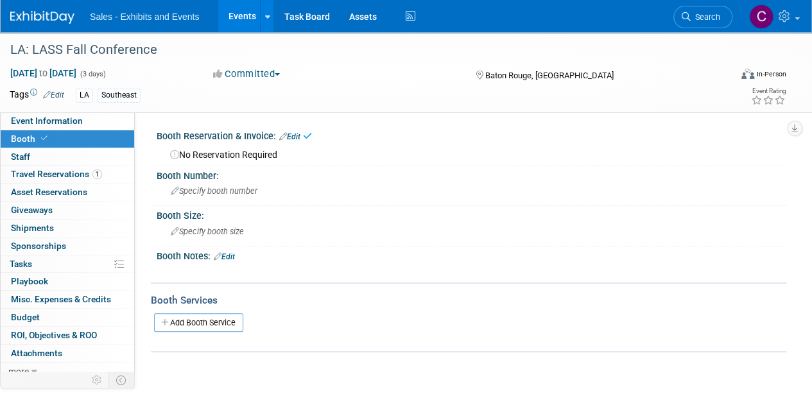
click at [228, 252] on link "Edit" at bounding box center [224, 256] width 21 height 9
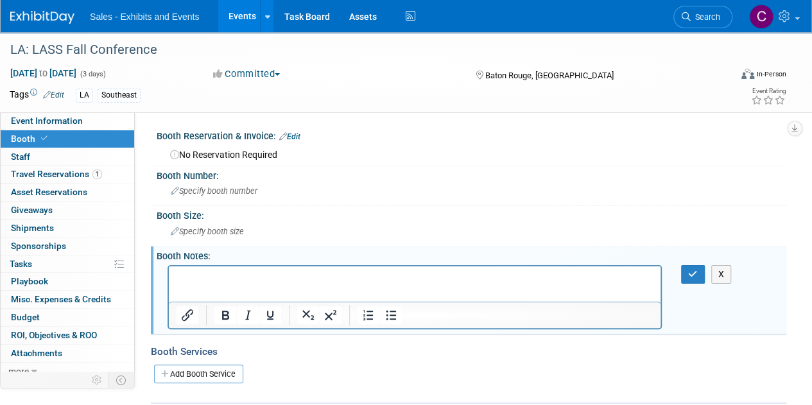
click at [216, 278] on p "Rich Text Area. Press ALT-0 for help." at bounding box center [414, 277] width 477 height 13
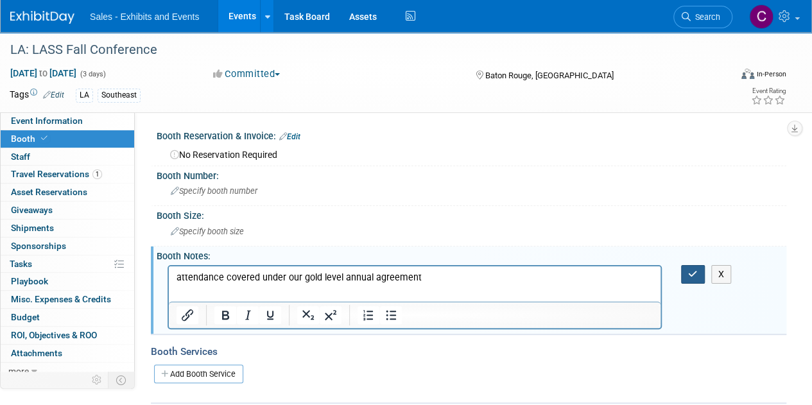
click at [699, 276] on button "button" at bounding box center [693, 274] width 24 height 19
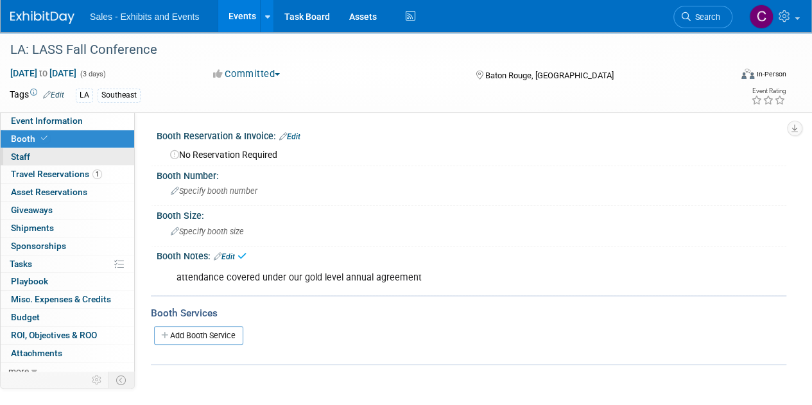
click at [17, 153] on span "Staff 0" at bounding box center [20, 156] width 19 height 10
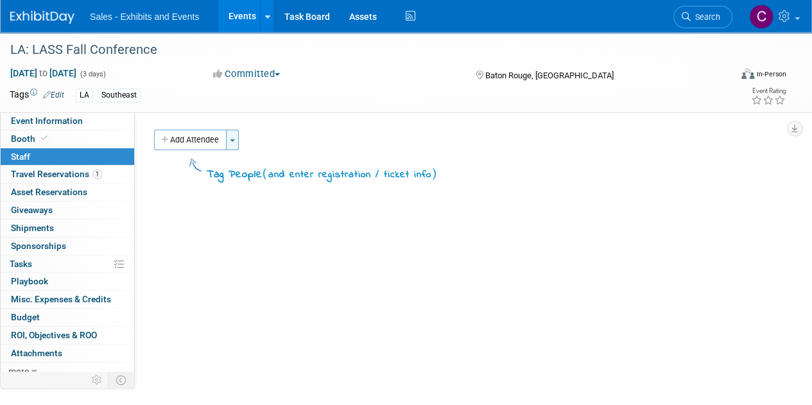
click at [235, 139] on span "button" at bounding box center [232, 140] width 5 height 3
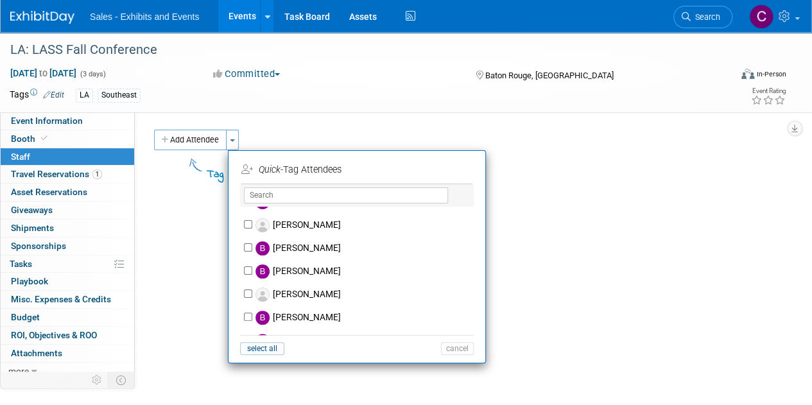
scroll to position [888, 0]
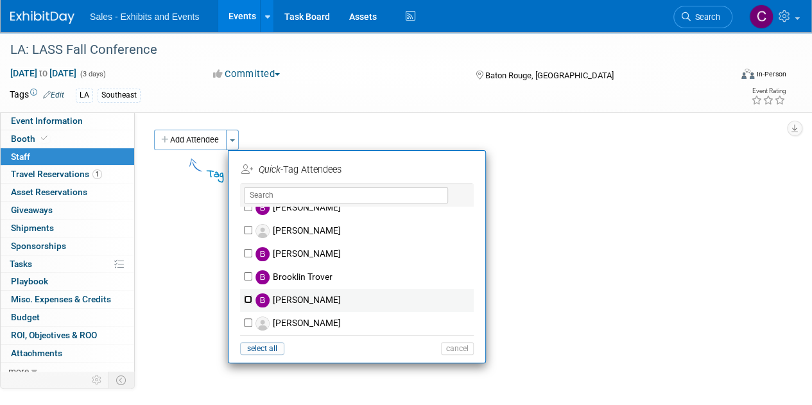
click at [248, 296] on input "[PERSON_NAME]" at bounding box center [248, 299] width 8 height 8
checkbox input "true"
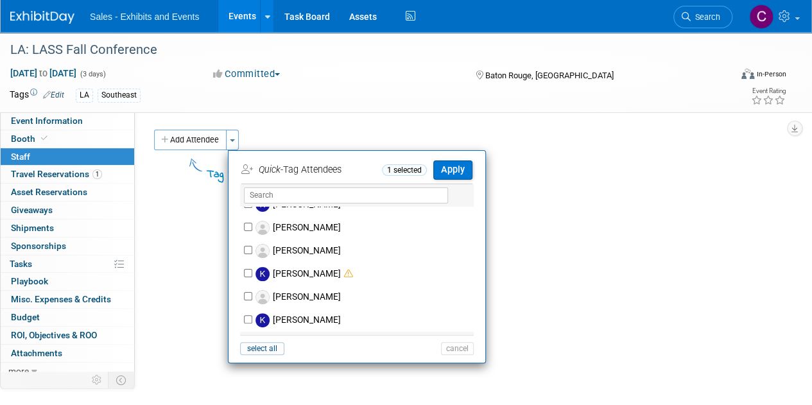
scroll to position [3775, 0]
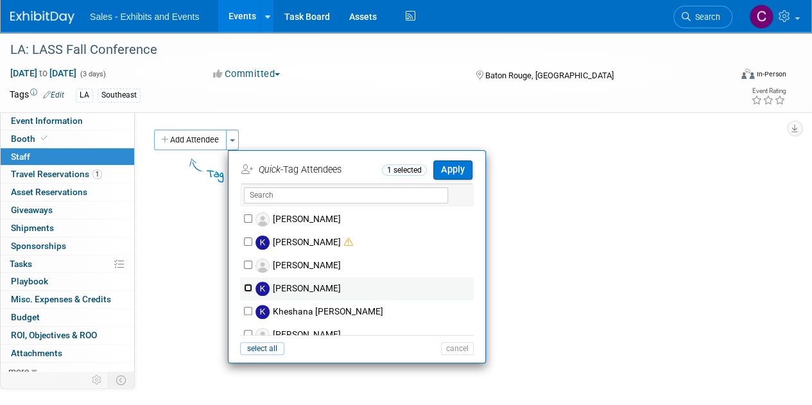
click at [248, 284] on input "[PERSON_NAME]" at bounding box center [248, 288] width 8 height 8
checkbox input "true"
click at [452, 169] on button "Apply" at bounding box center [452, 169] width 39 height 19
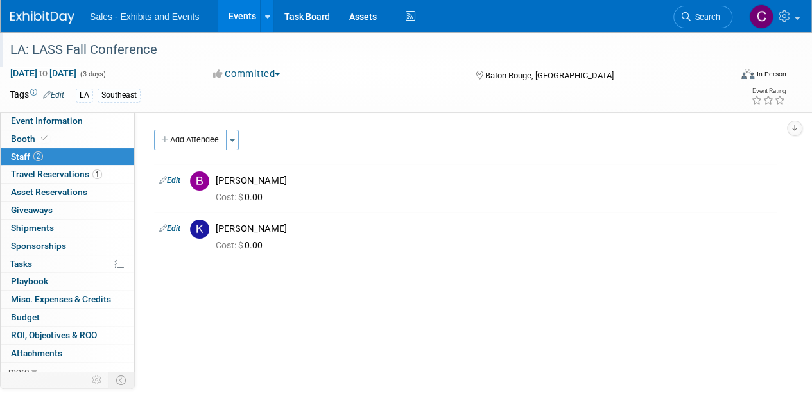
click at [45, 51] on div "LA: LASS Fall Conference" at bounding box center [363, 49] width 714 height 23
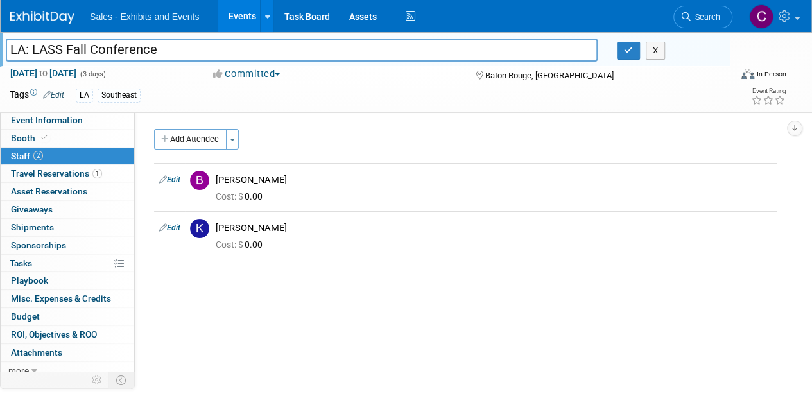
click at [77, 46] on input "LA: LASS Fall Conference" at bounding box center [302, 49] width 592 height 22
type input "LA: LASS Winter Conference"
click at [630, 47] on icon "button" at bounding box center [628, 50] width 9 height 8
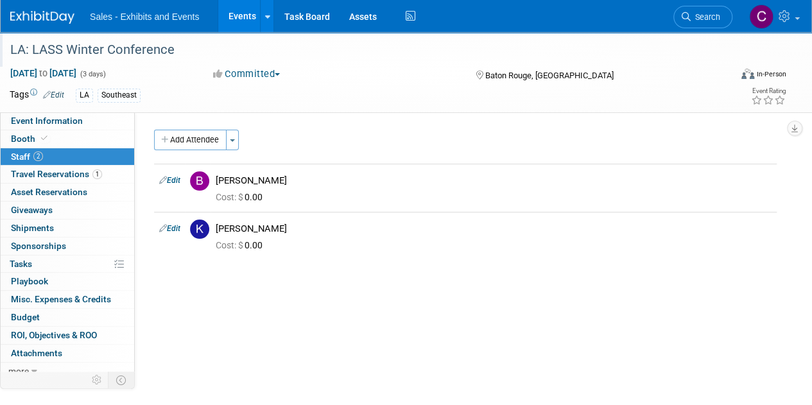
click at [238, 19] on link "Events" at bounding box center [241, 16] width 47 height 32
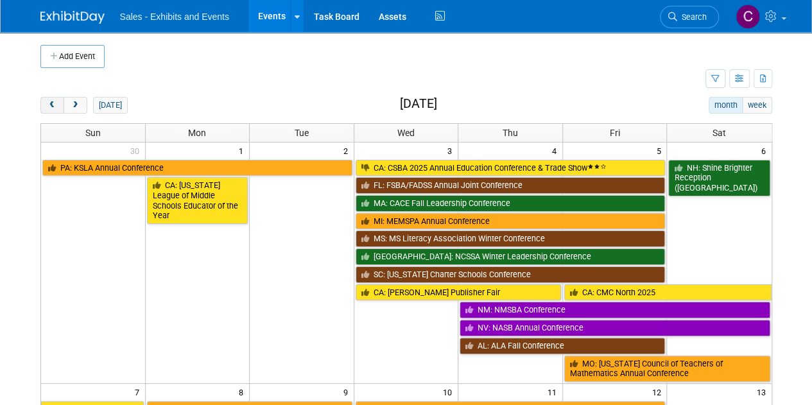
click at [55, 103] on span "prev" at bounding box center [52, 105] width 10 height 8
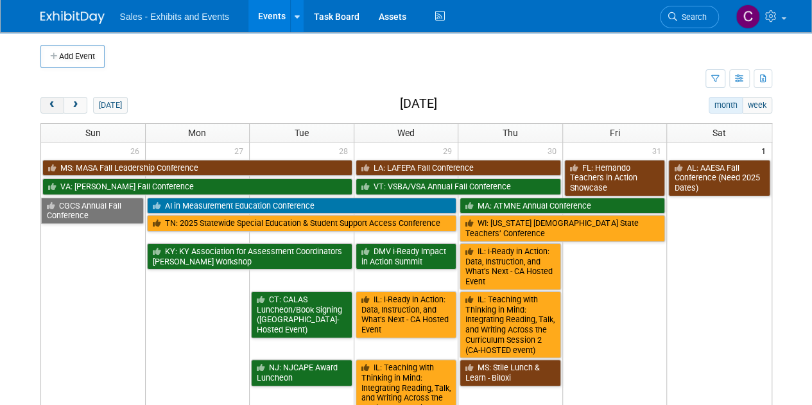
click at [49, 107] on span "prev" at bounding box center [52, 105] width 10 height 8
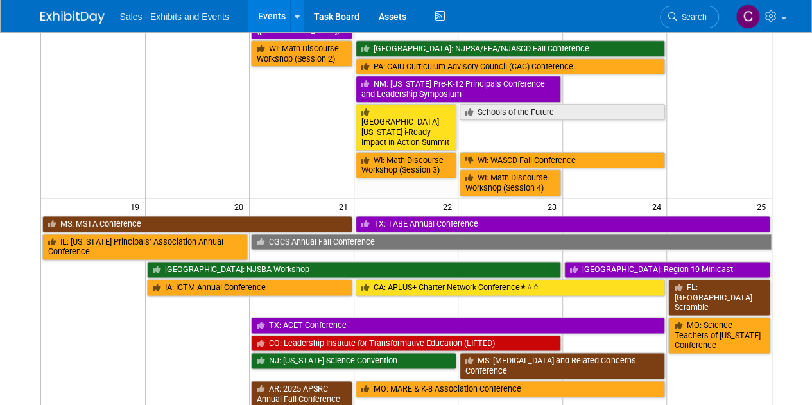
scroll to position [731, 0]
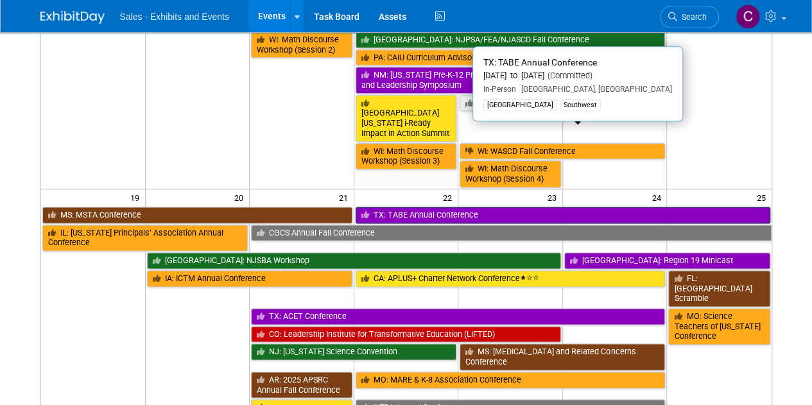
click at [466, 207] on link "TX: TABE Annual Conference" at bounding box center [562, 215] width 414 height 17
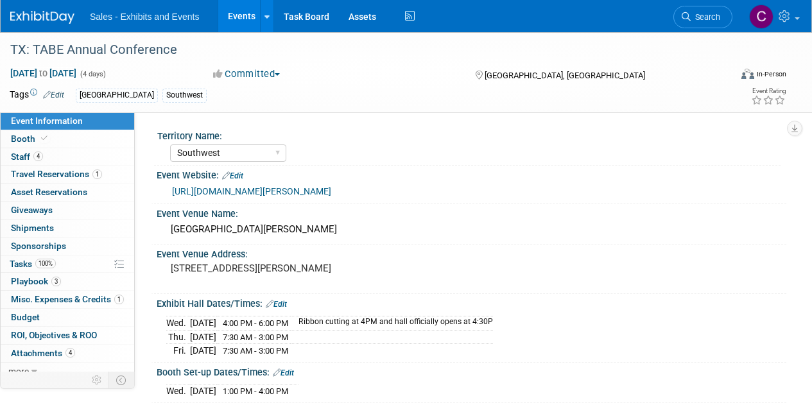
select select "Southwest"
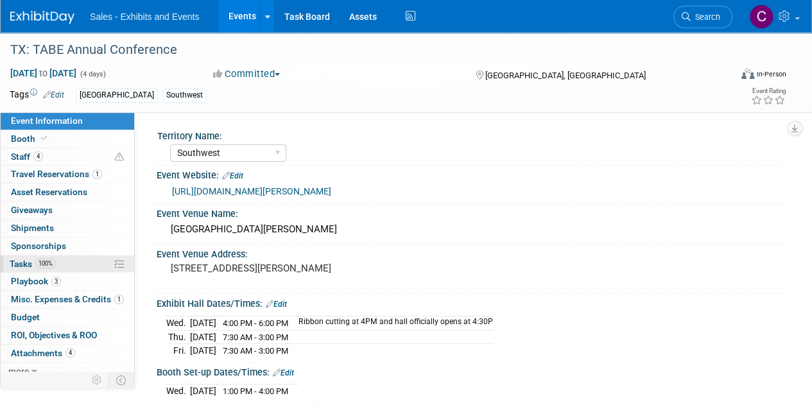
click at [25, 259] on span "Tasks 100%" at bounding box center [33, 264] width 46 height 10
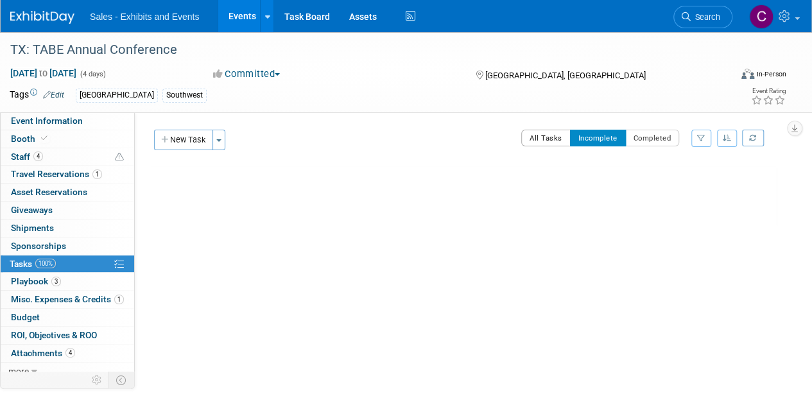
click at [550, 138] on button "All Tasks" at bounding box center [545, 138] width 49 height 17
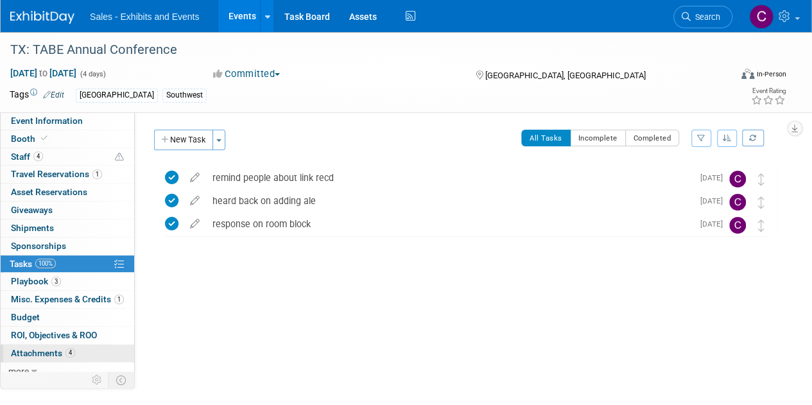
click at [35, 354] on span "Attachments 4" at bounding box center [43, 353] width 64 height 10
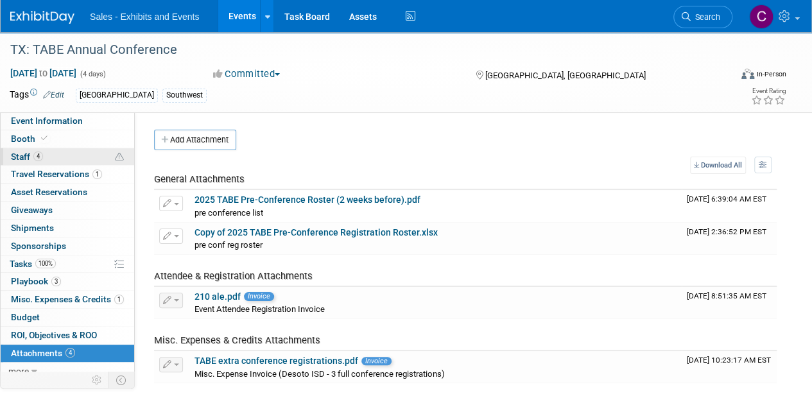
click at [11, 160] on span "Staff 4" at bounding box center [27, 156] width 32 height 10
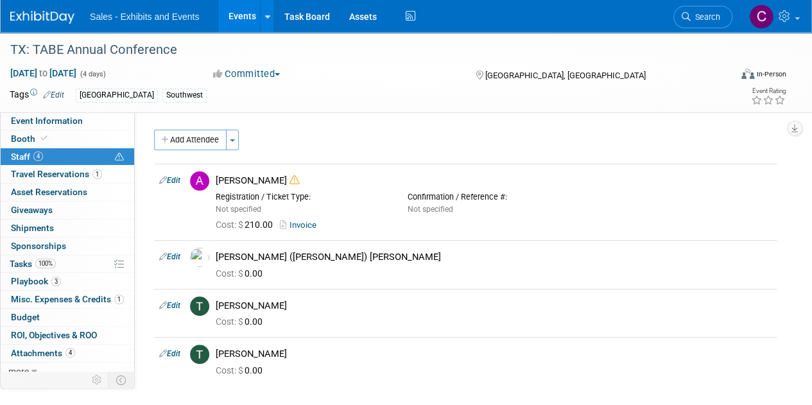
click at [234, 14] on link "Events" at bounding box center [241, 16] width 47 height 32
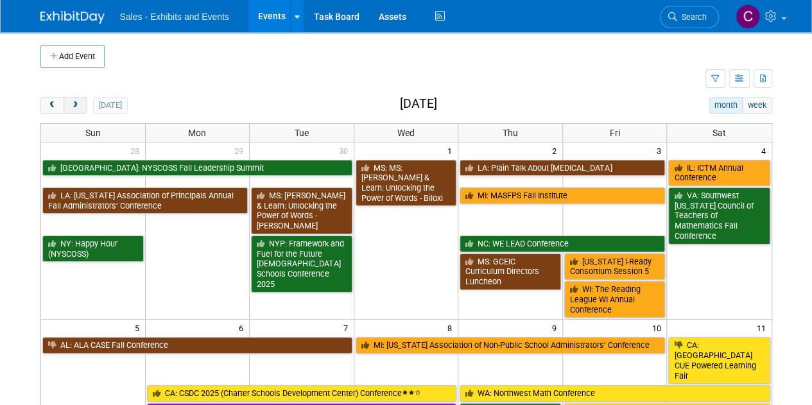
click at [75, 105] on span "next" at bounding box center [76, 105] width 10 height 8
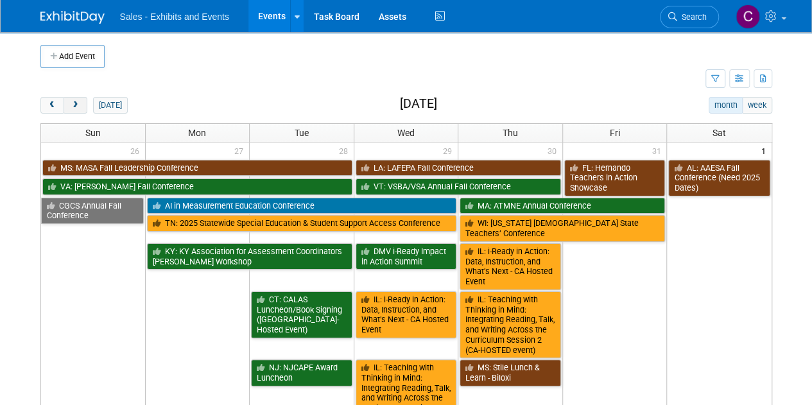
click at [75, 105] on span "next" at bounding box center [76, 105] width 10 height 8
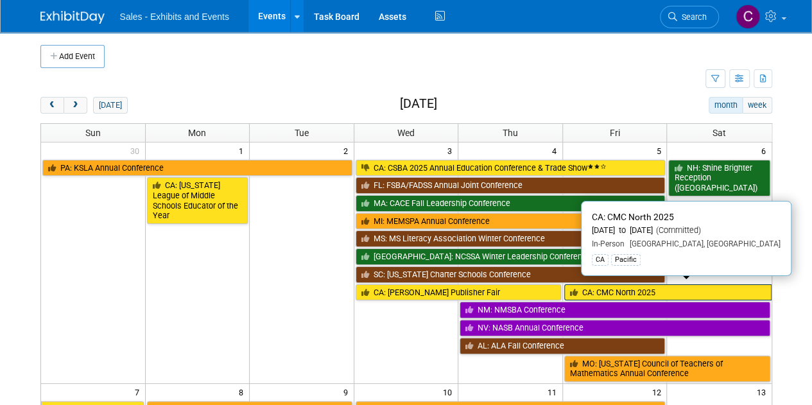
click at [675, 288] on link "CA: CMC North 2025" at bounding box center [667, 292] width 207 height 17
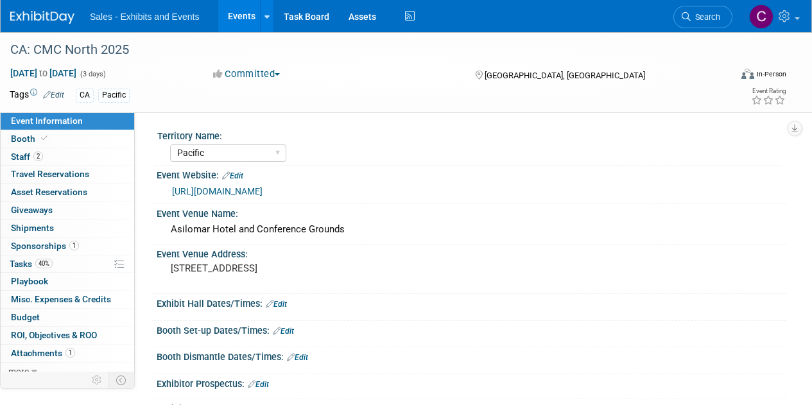
select select "Pacific"
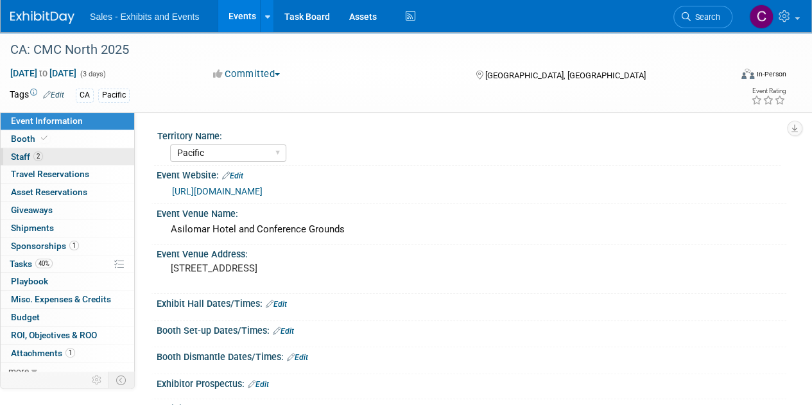
click at [28, 155] on span "Staff 2" at bounding box center [27, 156] width 32 height 10
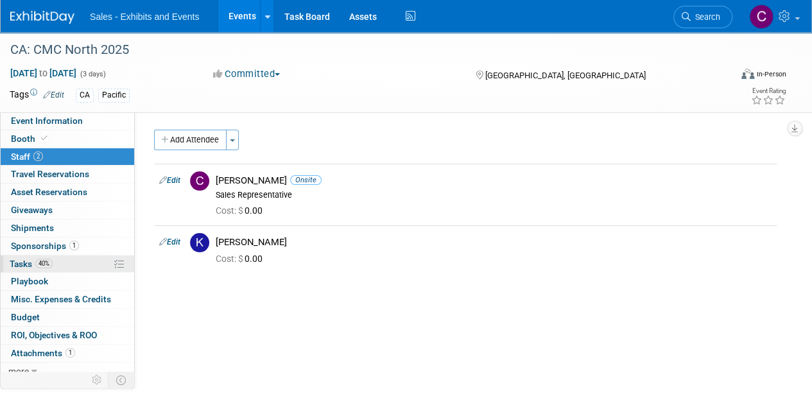
click at [17, 260] on span "Tasks 40%" at bounding box center [31, 264] width 43 height 10
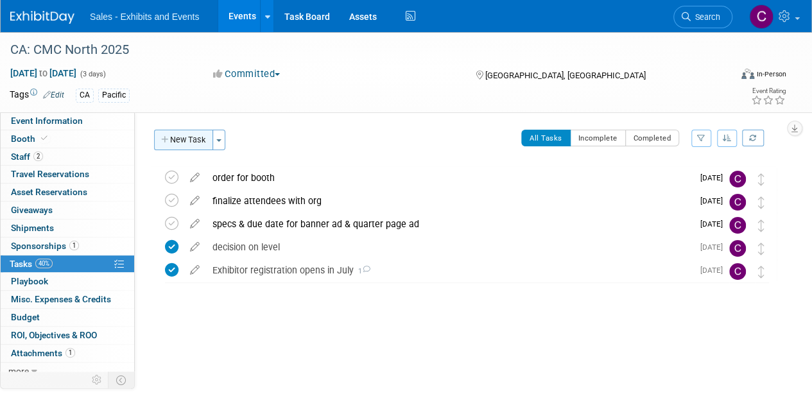
click at [177, 144] on button "New Task" at bounding box center [183, 140] width 59 height 21
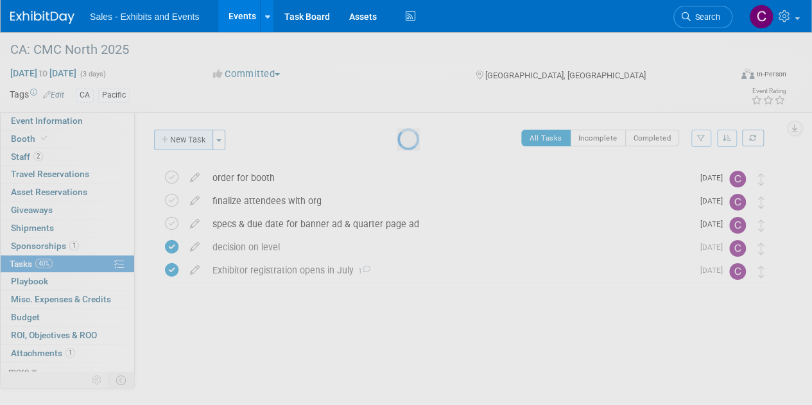
select select "9"
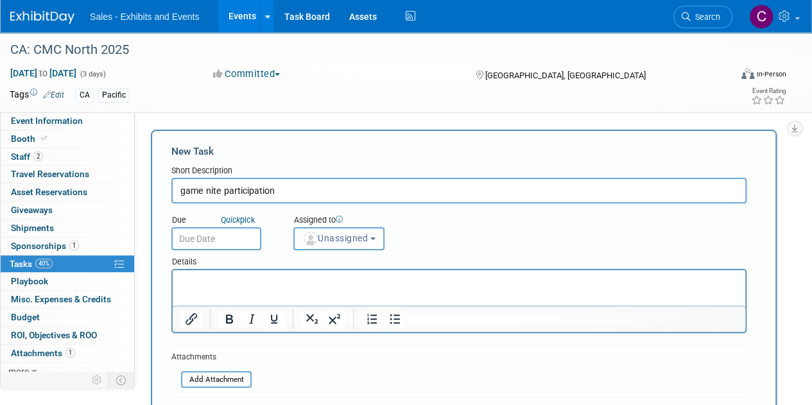
type input "game nite participation"
click at [203, 240] on input "text" at bounding box center [216, 238] width 90 height 23
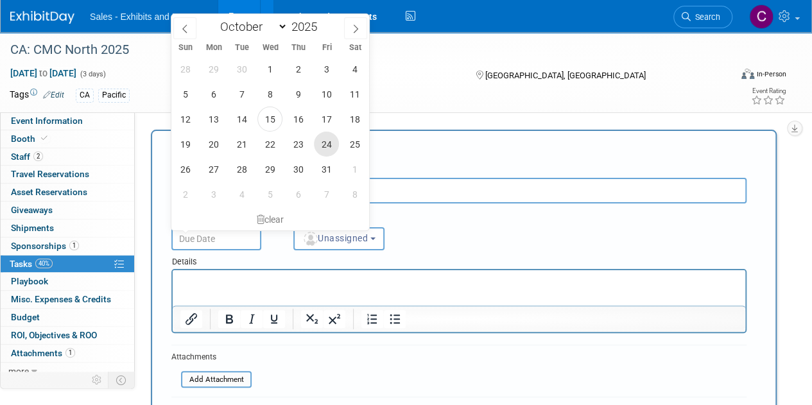
click at [317, 143] on span "24" at bounding box center [326, 144] width 25 height 25
type input "[DATE]"
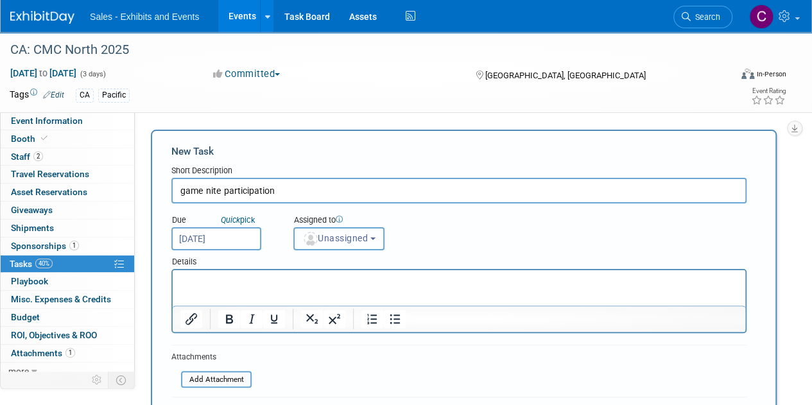
click at [332, 233] on span "Unassigned" at bounding box center [334, 238] width 65 height 10
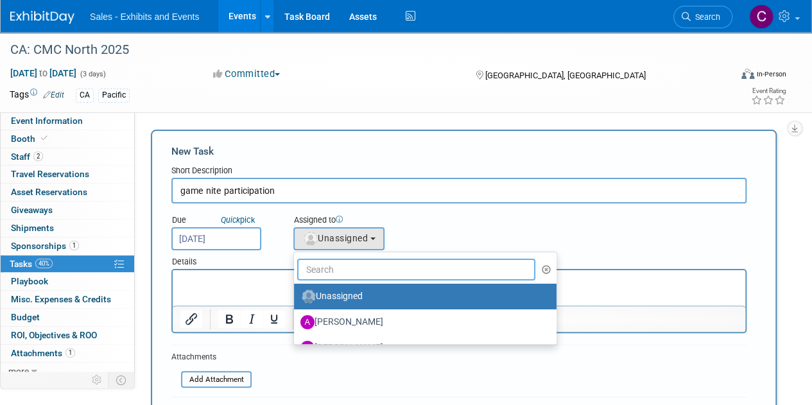
click at [344, 266] on input "text" at bounding box center [416, 270] width 238 height 22
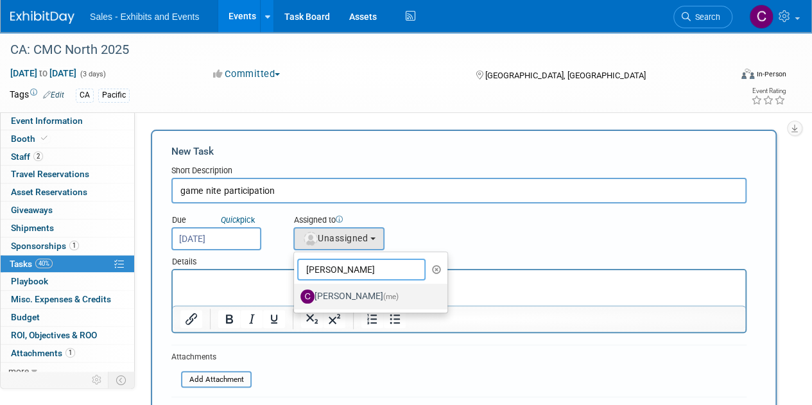
type input "christine"
click at [366, 291] on label "Christine Lurz (me)" at bounding box center [367, 296] width 134 height 21
click at [296, 291] on input "Christine Lurz (me)" at bounding box center [291, 295] width 8 height 8
select select "a9e3834d-668b-4315-a5d4-069993be606a"
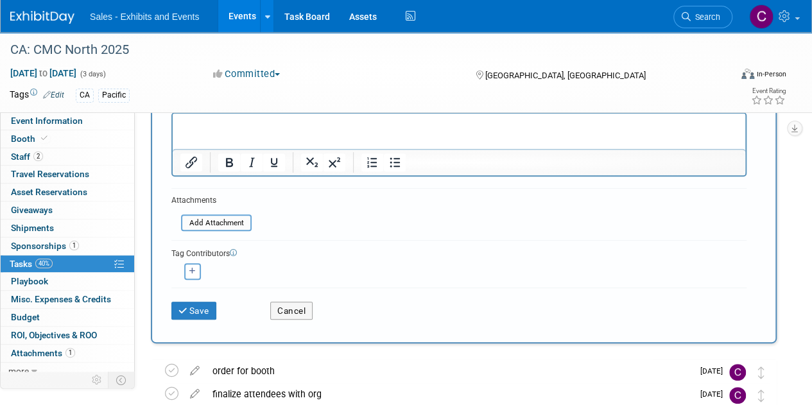
scroll to position [163, 0]
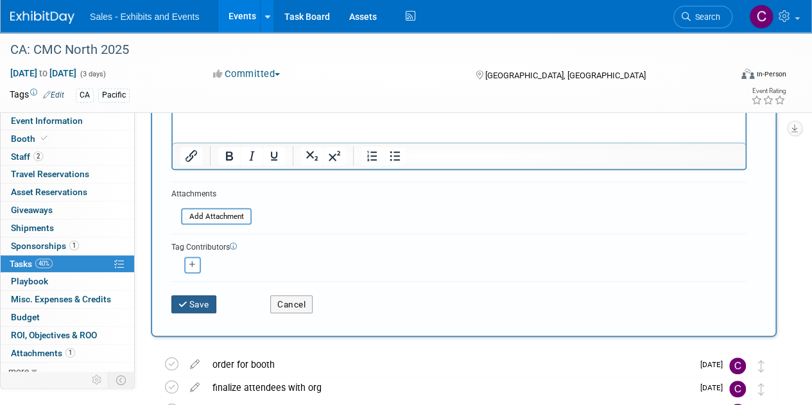
click at [207, 305] on button "Save" at bounding box center [193, 304] width 45 height 18
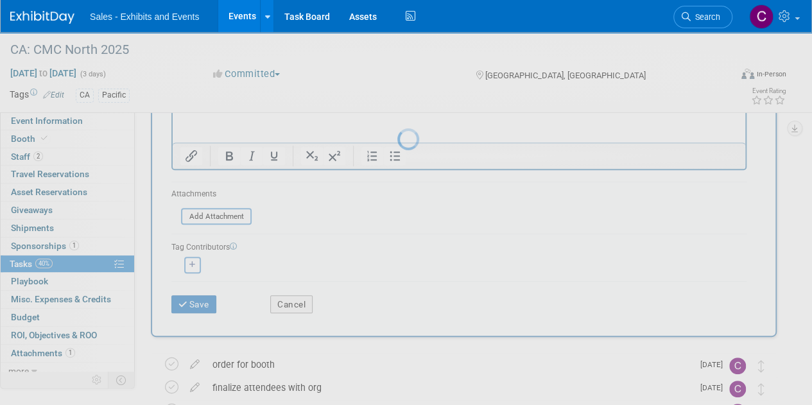
scroll to position [0, 0]
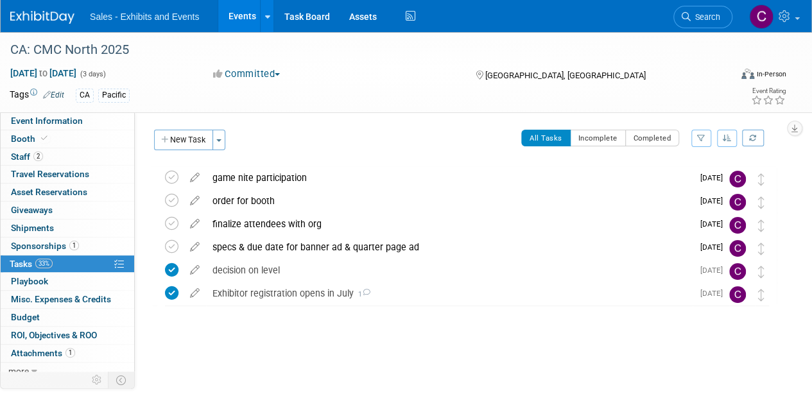
click at [237, 21] on link "Events" at bounding box center [241, 16] width 47 height 32
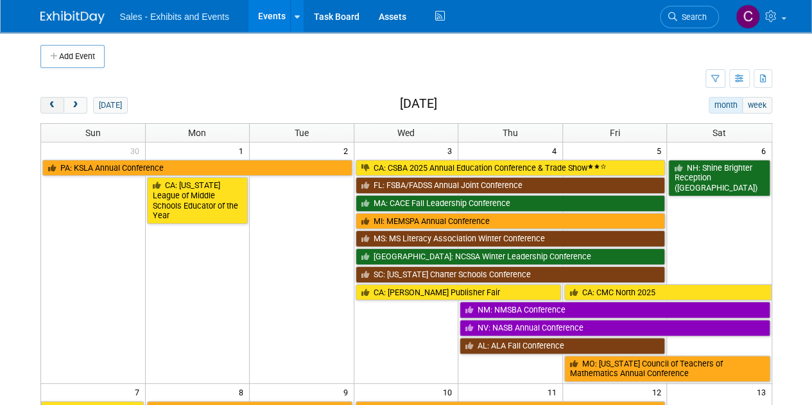
click at [55, 104] on span "prev" at bounding box center [52, 105] width 10 height 8
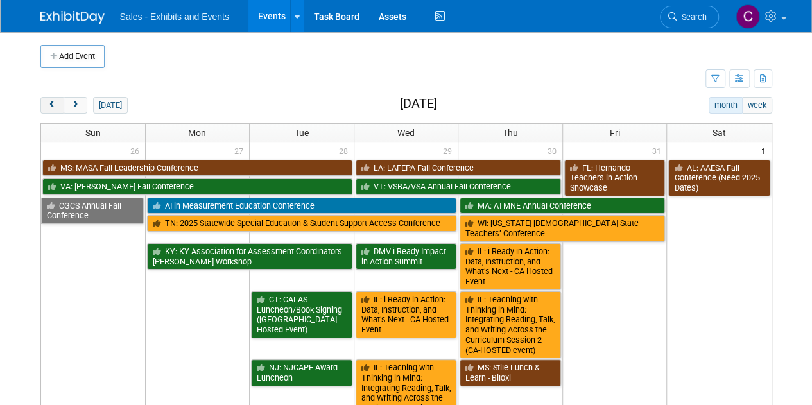
click at [55, 104] on span "prev" at bounding box center [52, 105] width 10 height 8
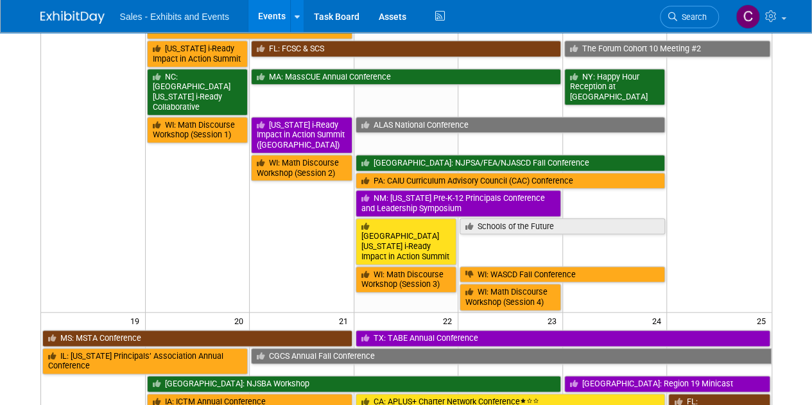
scroll to position [610, 0]
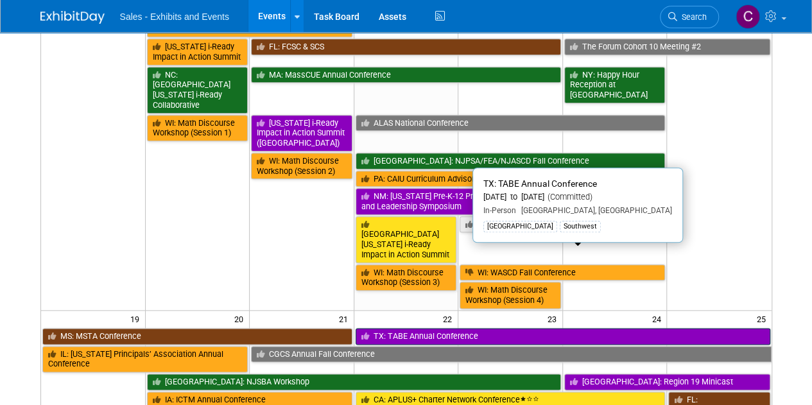
click at [393, 328] on link "TX: TABE Annual Conference" at bounding box center [562, 336] width 414 height 17
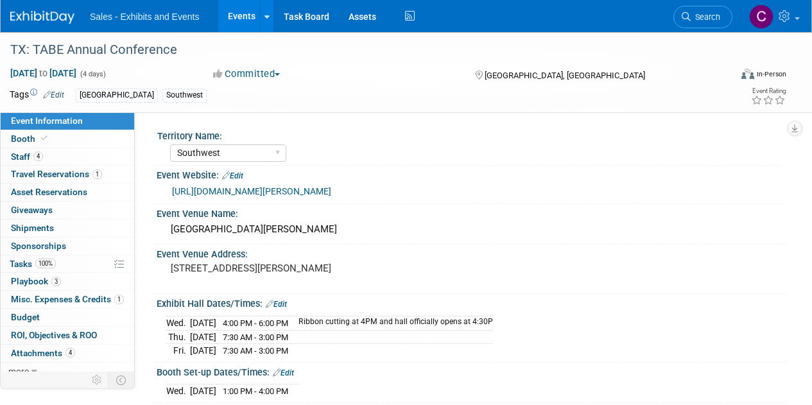
select select "Southwest"
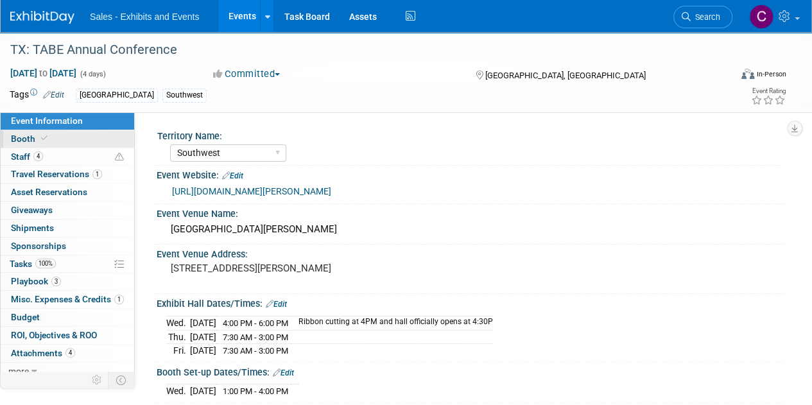
click at [23, 138] on span "Booth" at bounding box center [30, 138] width 39 height 10
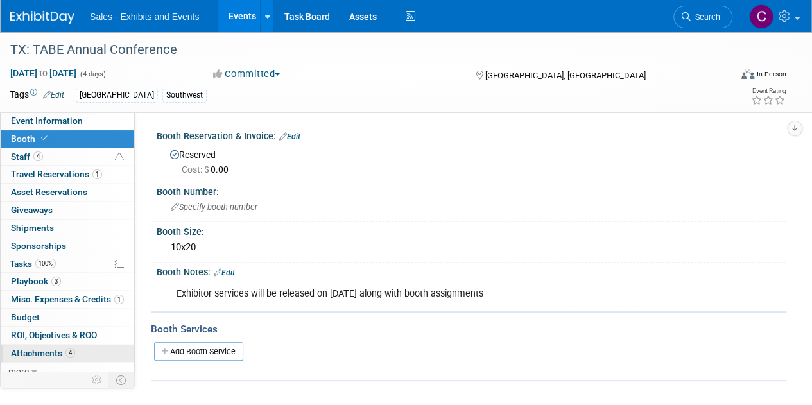
click at [45, 354] on span "Attachments 4" at bounding box center [43, 353] width 64 height 10
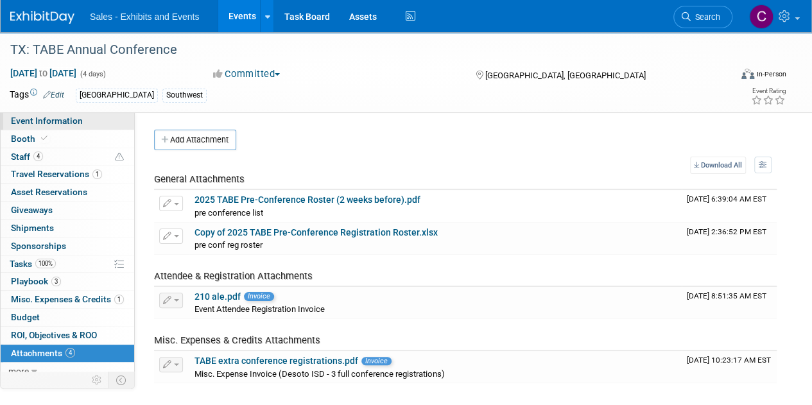
click at [37, 114] on link "Event Information" at bounding box center [67, 120] width 133 height 17
select select "Southwest"
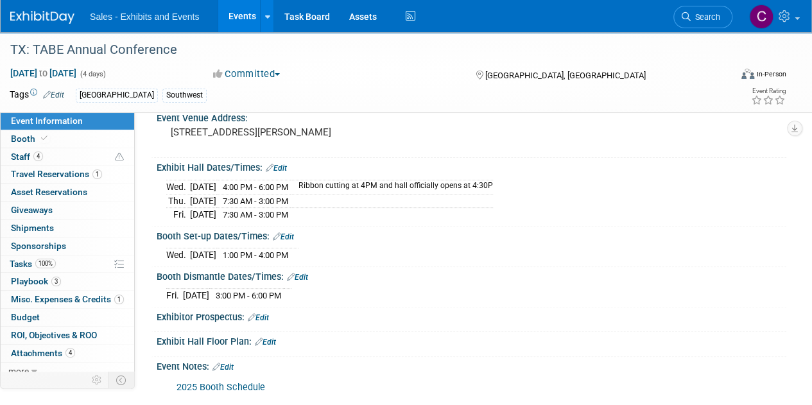
scroll to position [164, 0]
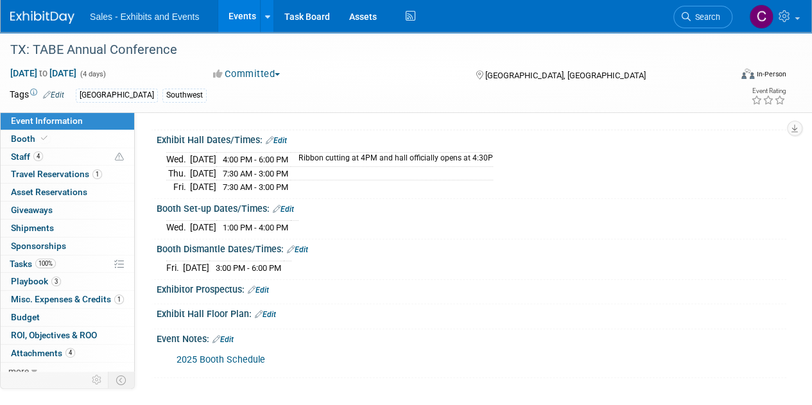
click at [207, 356] on link "2025 Booth Schedule" at bounding box center [220, 359] width 89 height 11
click at [26, 137] on span "Booth" at bounding box center [30, 138] width 39 height 10
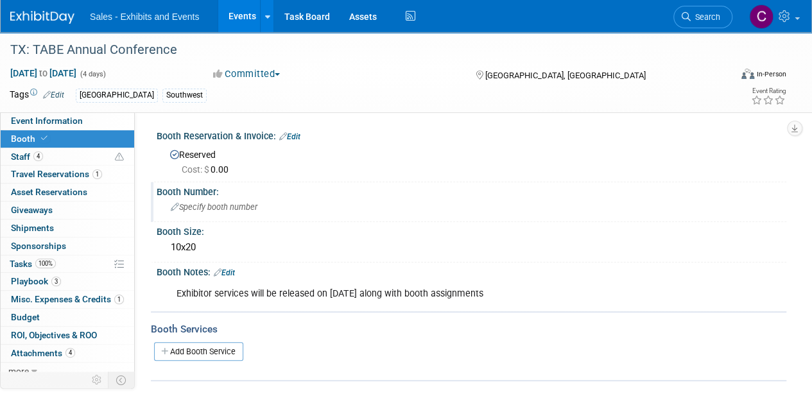
click at [221, 207] on span "Specify booth number" at bounding box center [214, 207] width 87 height 10
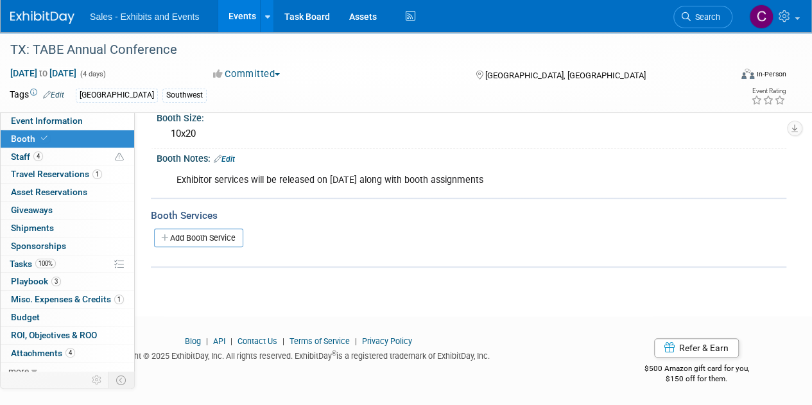
scroll to position [60, 0]
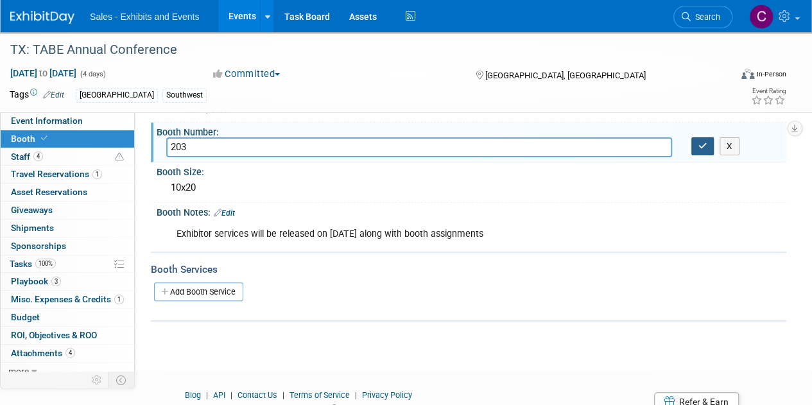
type input "203"
click at [699, 146] on icon "button" at bounding box center [702, 146] width 9 height 8
